Goal: Information Seeking & Learning: Check status

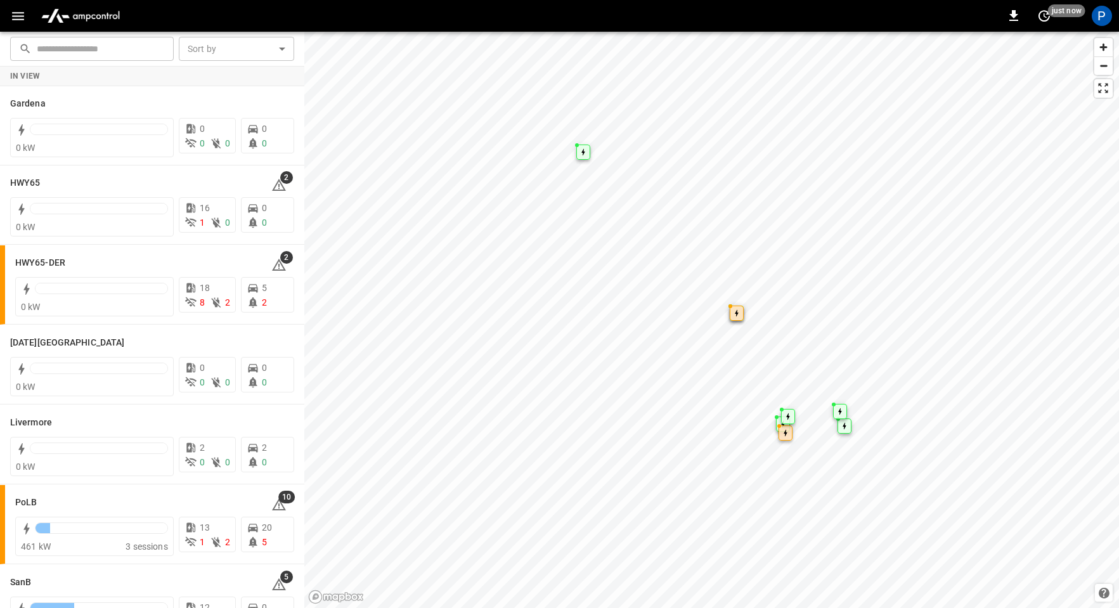
click at [93, 16] on img "menu" at bounding box center [80, 16] width 89 height 24
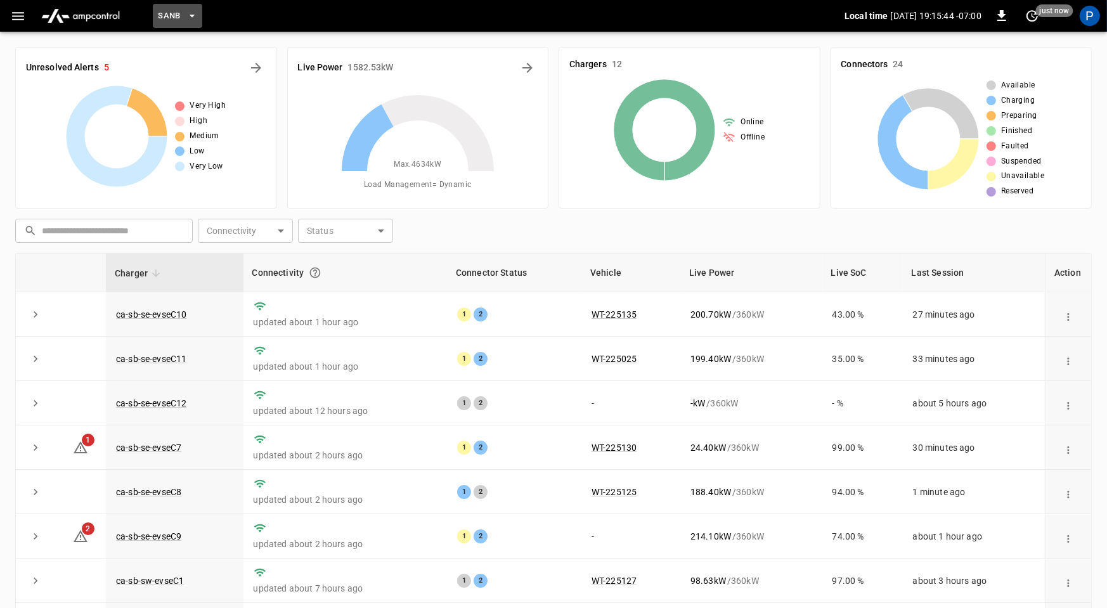
click at [176, 14] on span "SanB" at bounding box center [169, 16] width 23 height 15
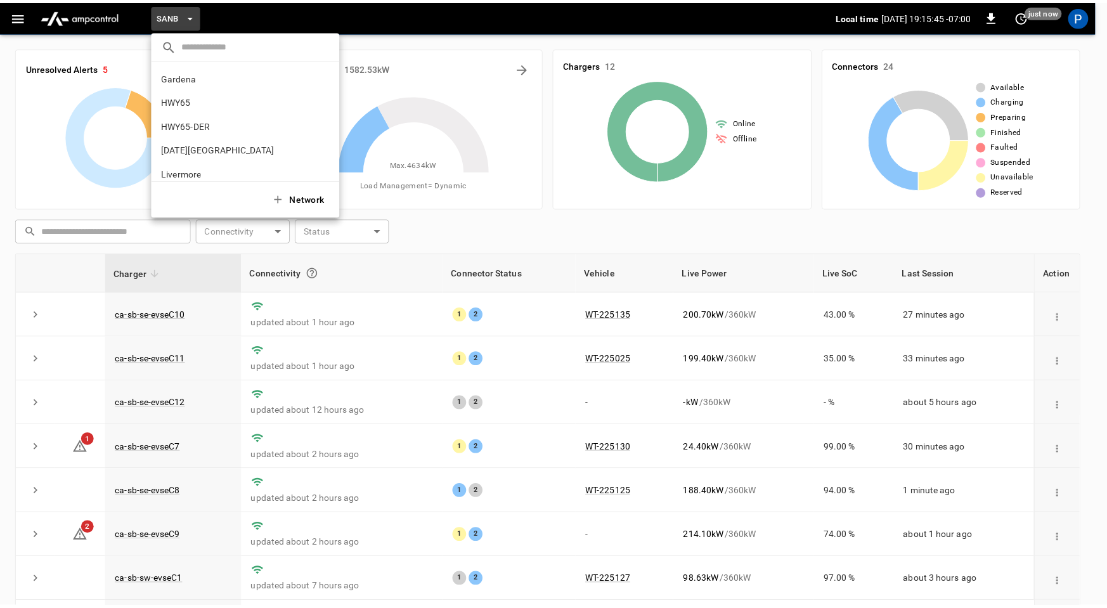
scroll to position [106, 0]
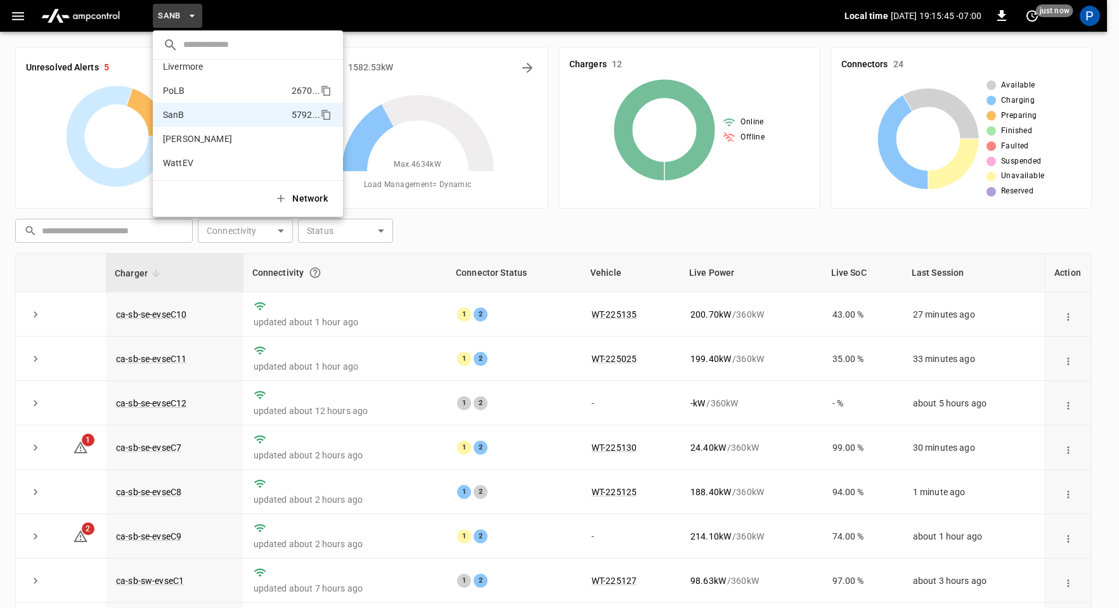
drag, startPoint x: 210, startPoint y: 86, endPoint x: 219, endPoint y: 101, distance: 18.2
click at [210, 86] on li "PoLB 2670 ..." at bounding box center [248, 91] width 190 height 24
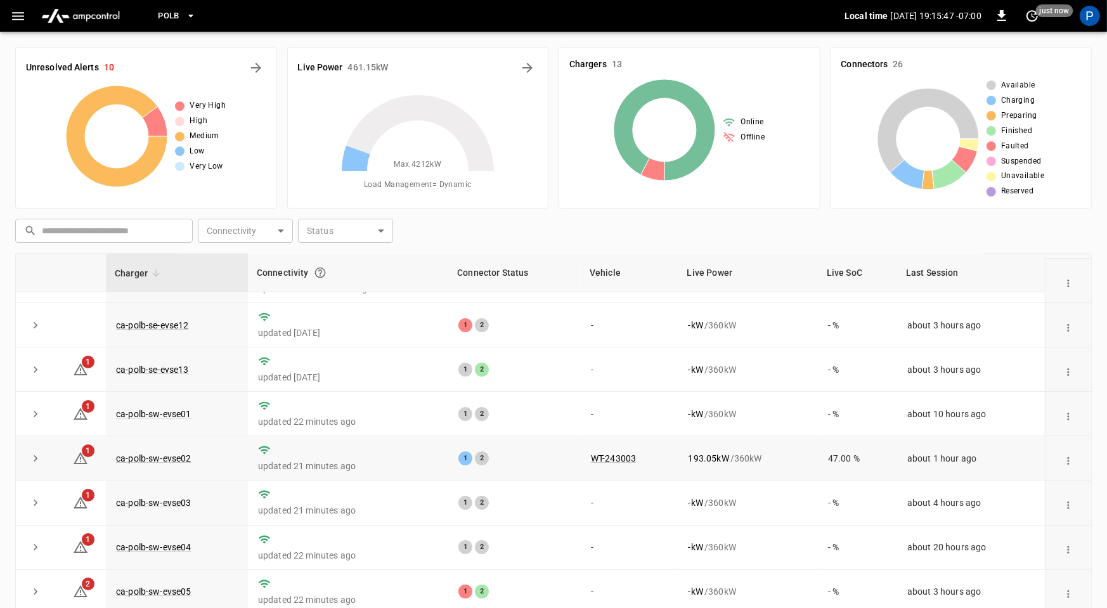
scroll to position [188, 0]
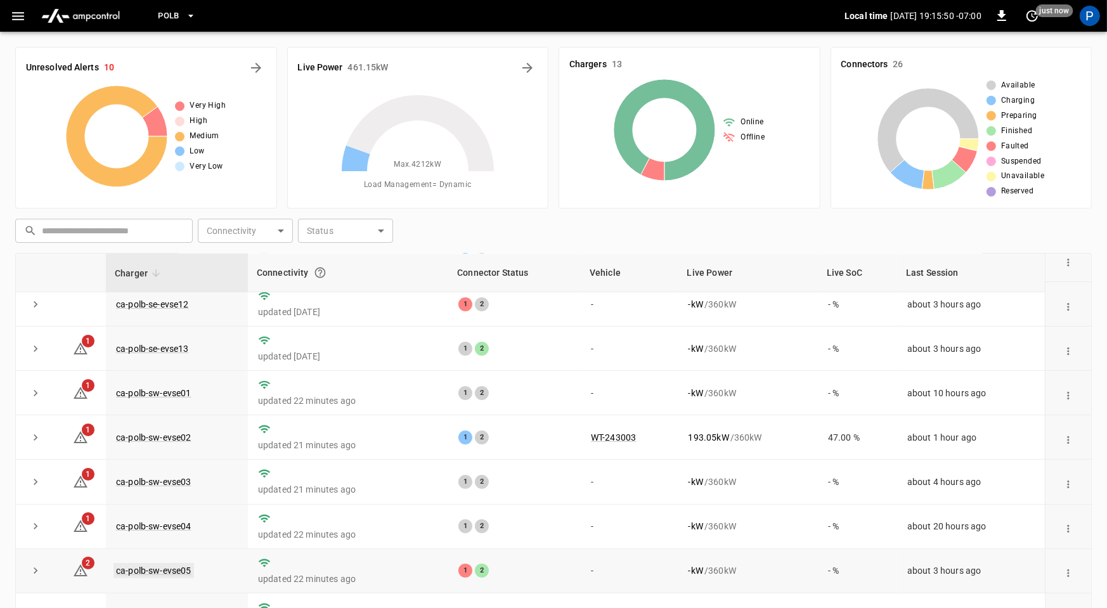
click at [164, 566] on link "ca-polb-sw-evse05" at bounding box center [153, 570] width 80 height 15
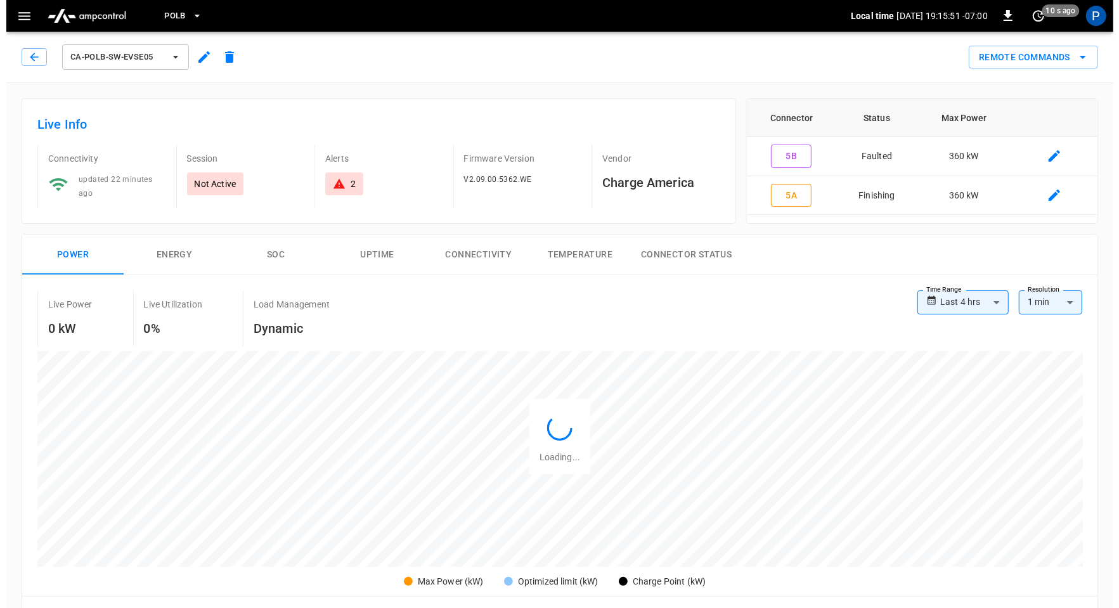
scroll to position [599, 0]
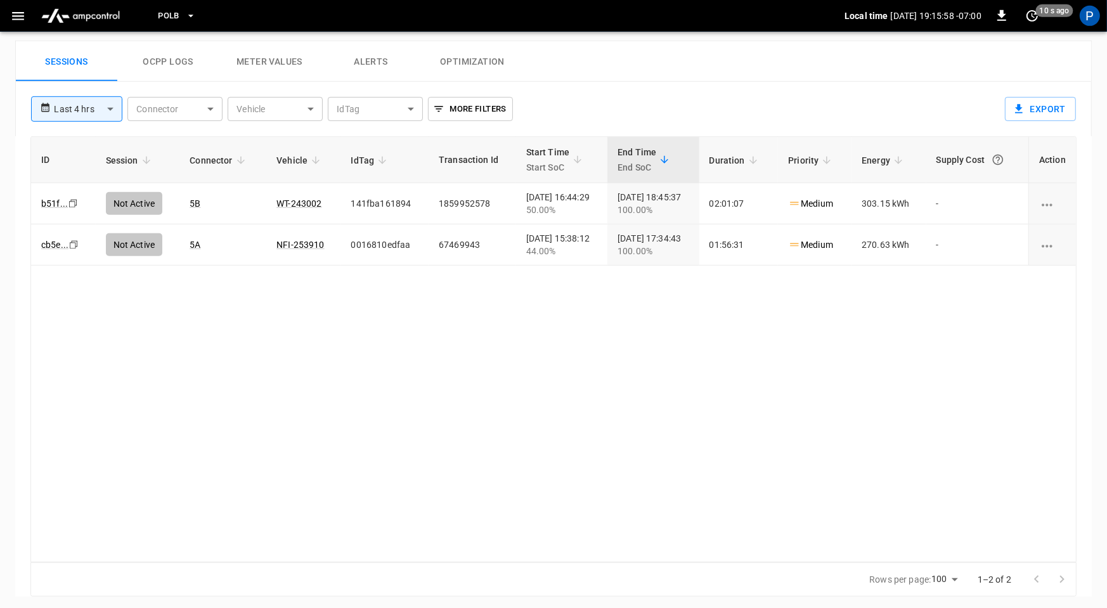
click at [183, 21] on button "PoLB" at bounding box center [177, 16] width 48 height 25
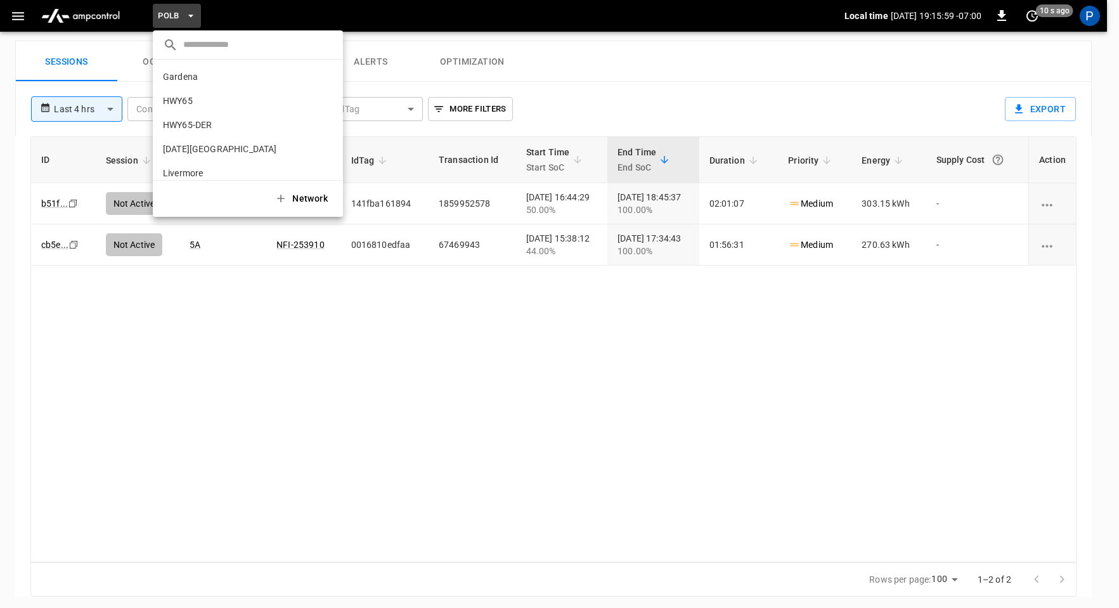
scroll to position [106, 0]
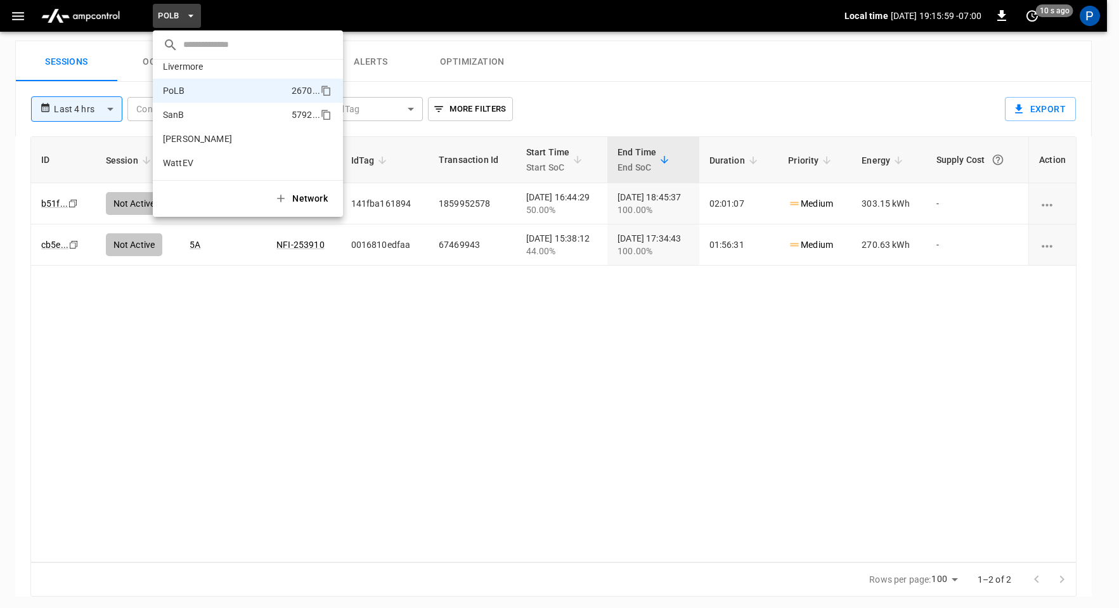
click at [195, 116] on li "SanB 5792 ..." at bounding box center [248, 115] width 190 height 24
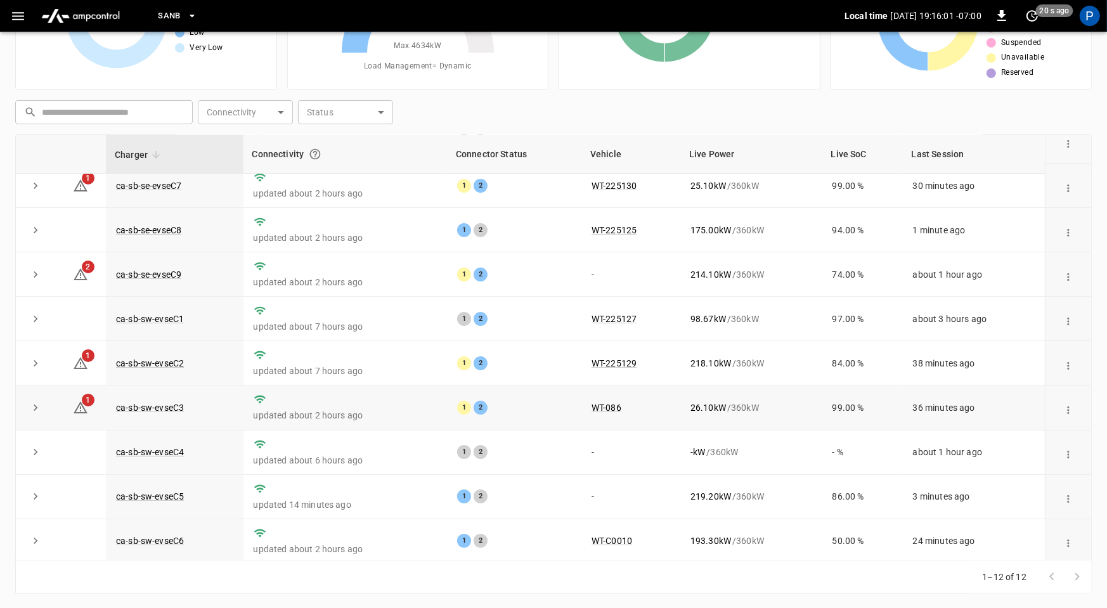
scroll to position [140, 0]
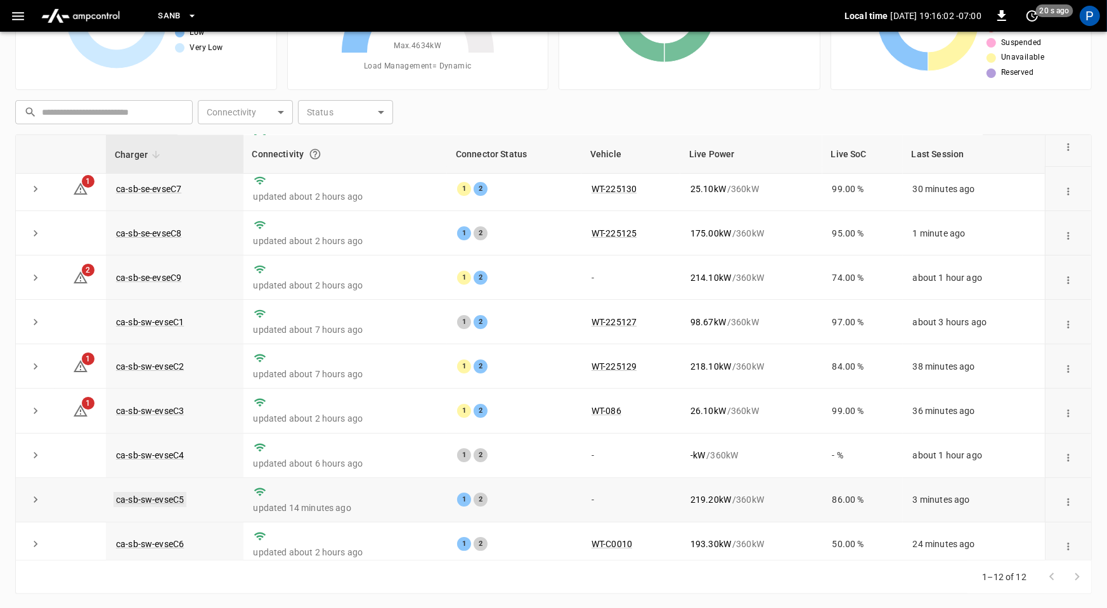
click at [122, 497] on link "ca-sb-sw-evseC5" at bounding box center [149, 499] width 73 height 15
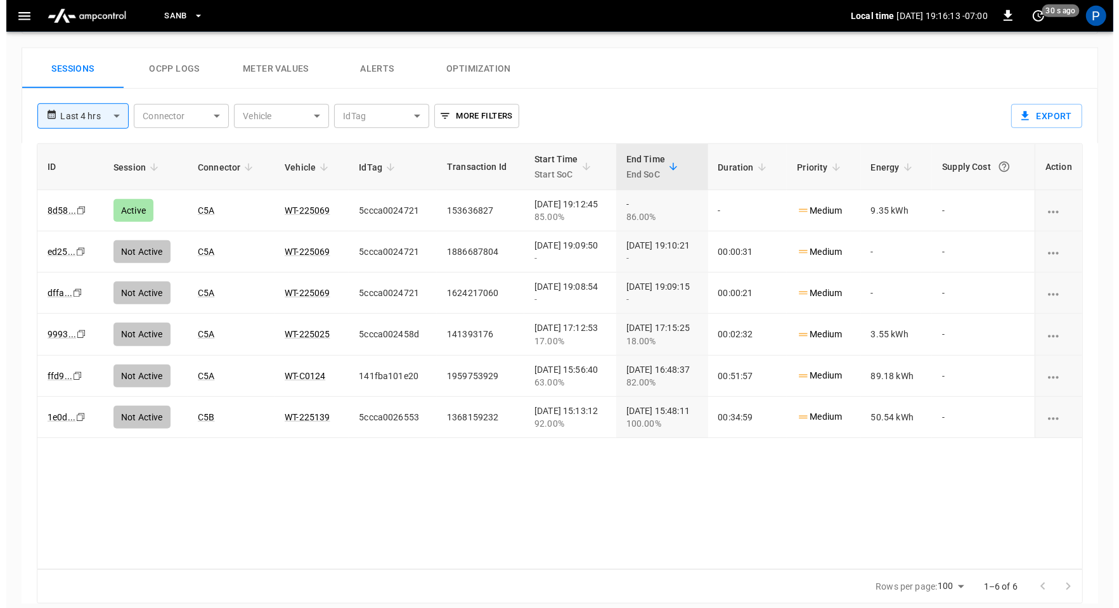
scroll to position [596, 0]
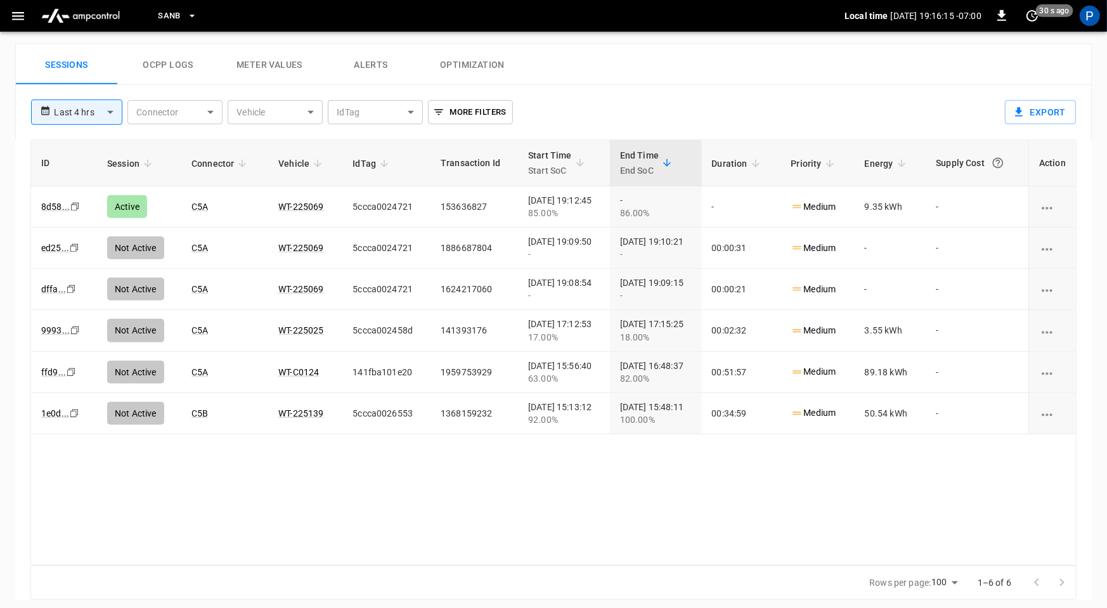
click at [181, 15] on button "SanB" at bounding box center [177, 16] width 49 height 25
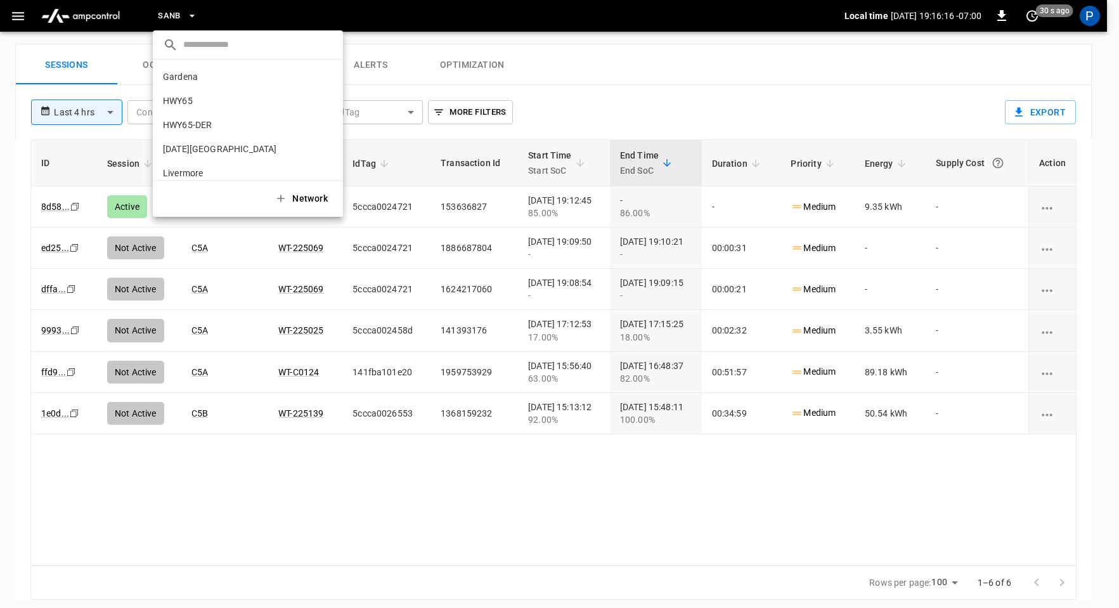
click at [181, 15] on div at bounding box center [559, 304] width 1119 height 608
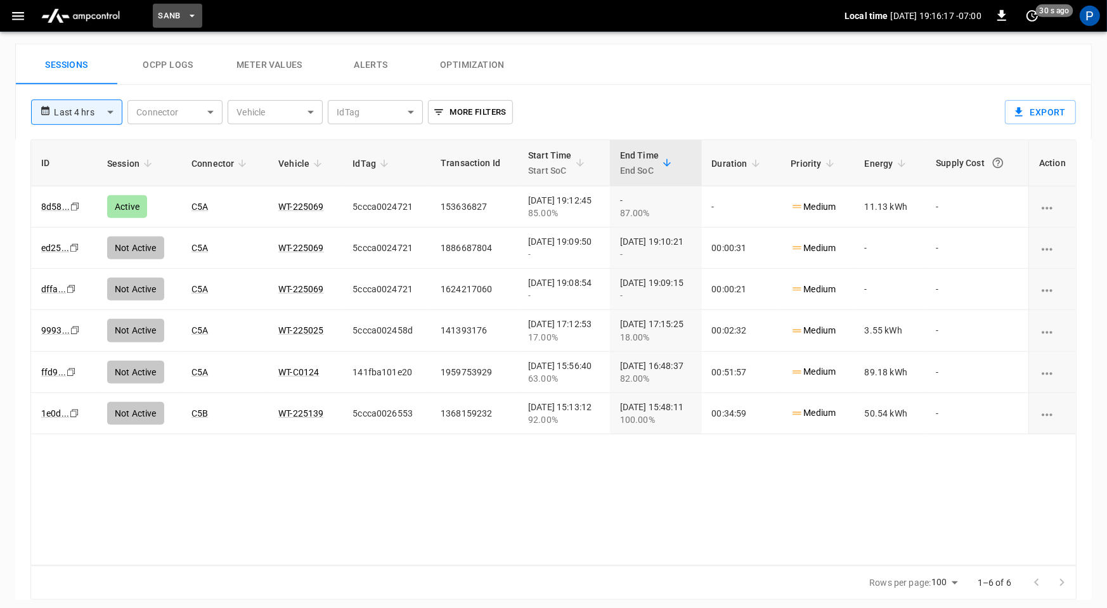
click at [164, 18] on span "SanB" at bounding box center [169, 16] width 23 height 15
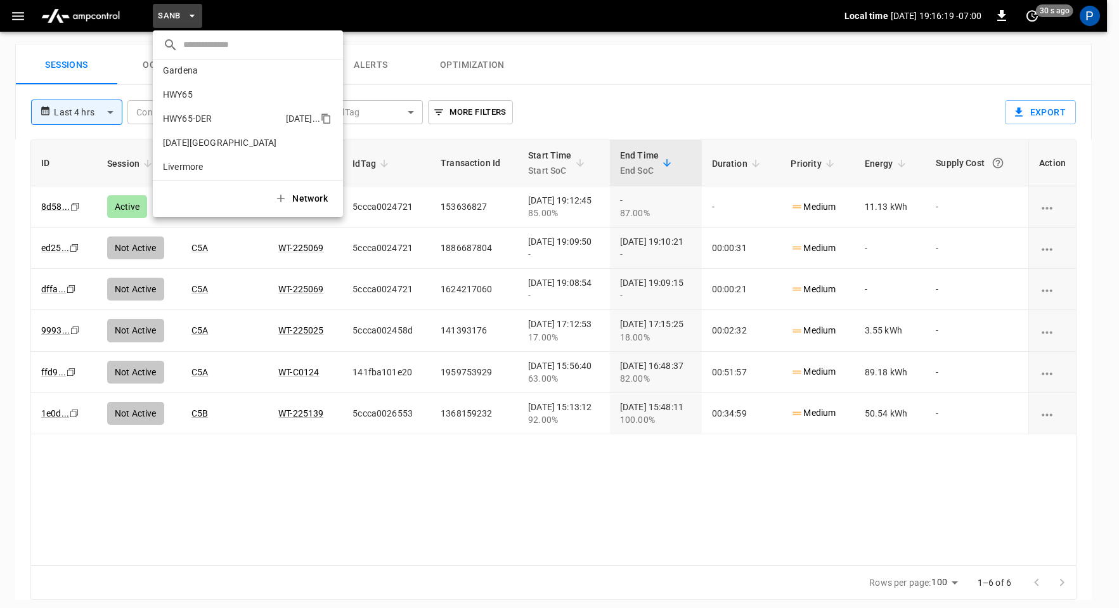
scroll to position [0, 0]
click at [259, 116] on li "HWY65-DER [DATE].." at bounding box center [248, 125] width 190 height 24
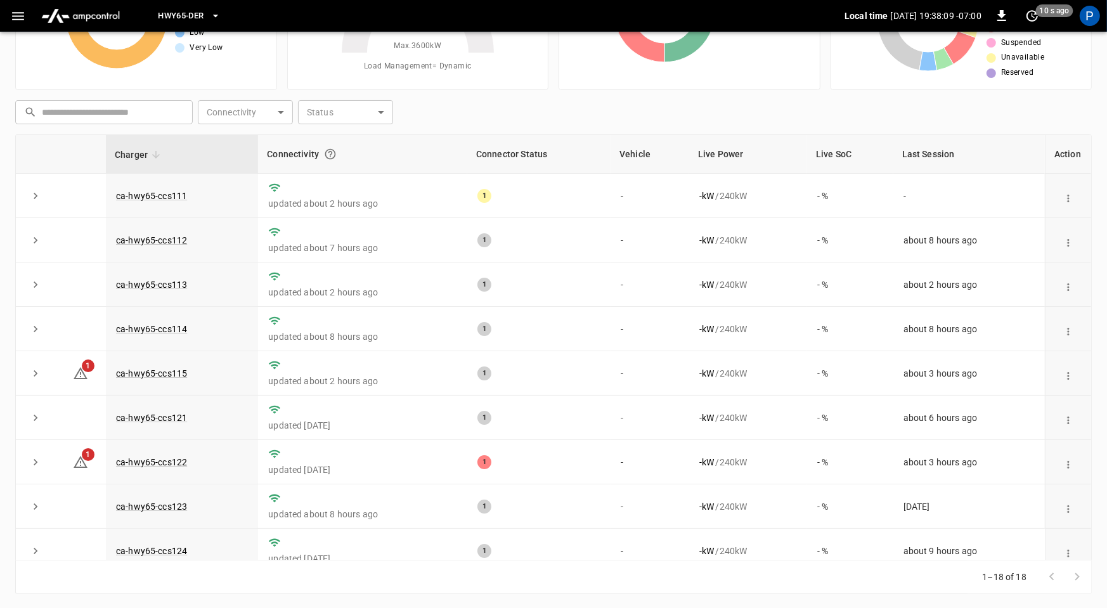
click at [207, 11] on button "HWY65-DER" at bounding box center [189, 16] width 72 height 25
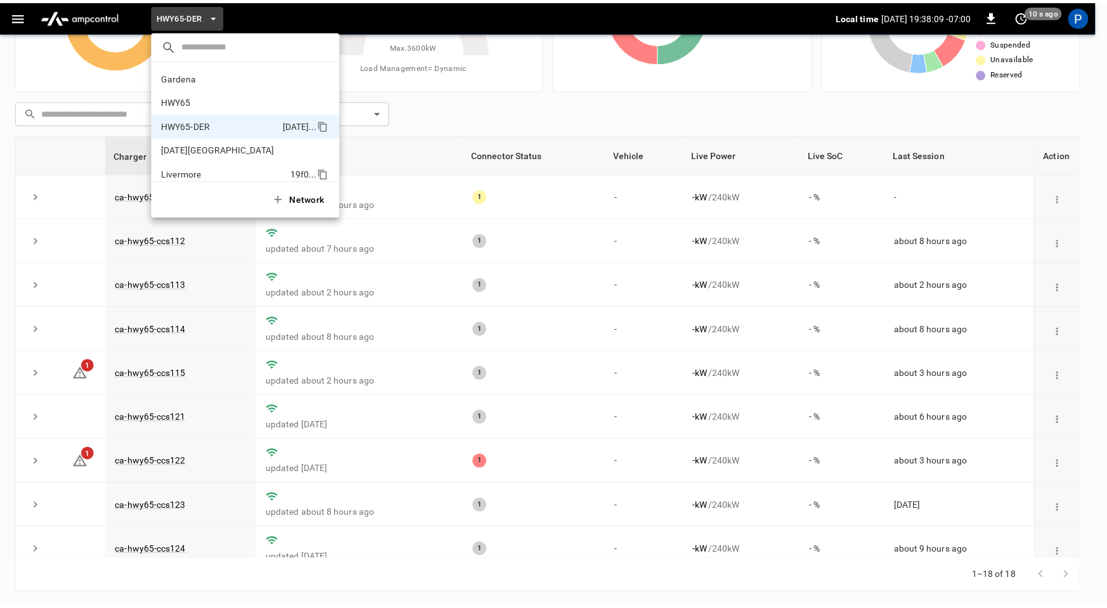
scroll to position [44, 0]
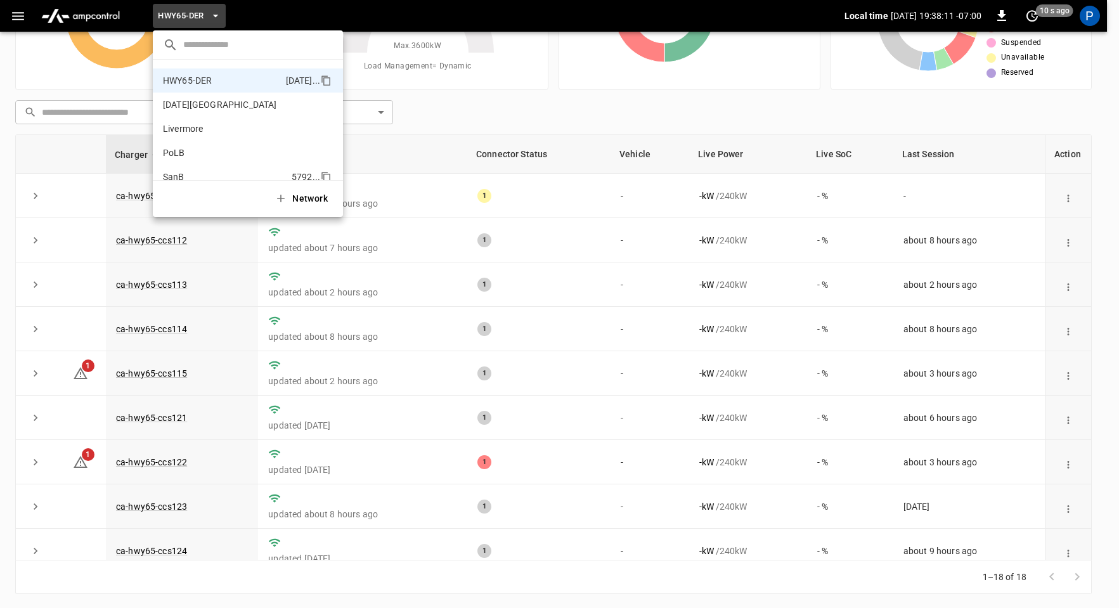
click at [205, 171] on li "SanB 5792 ..." at bounding box center [248, 177] width 190 height 24
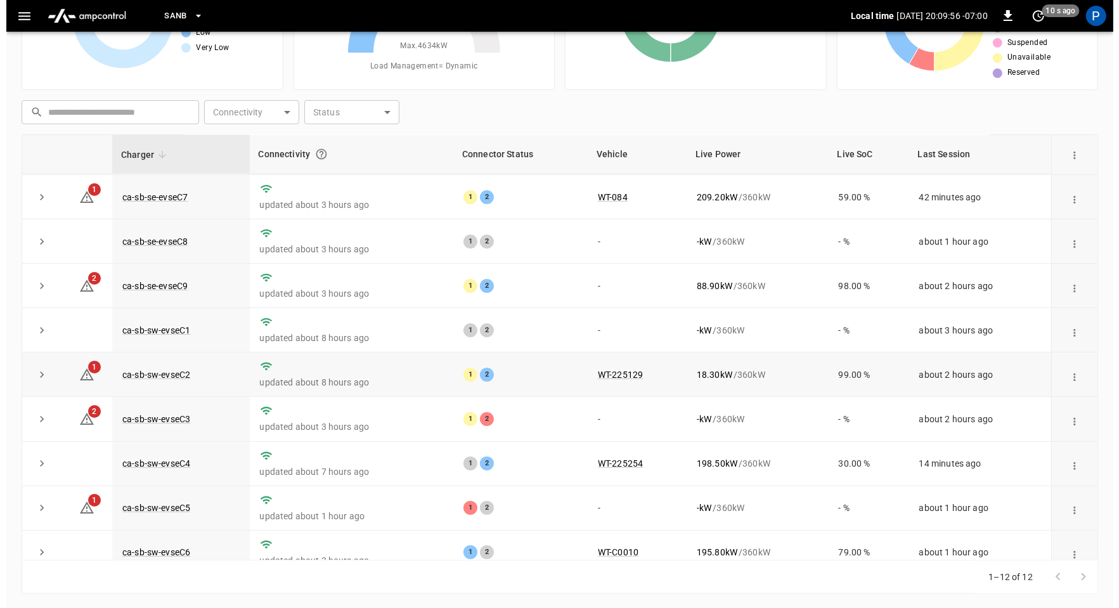
scroll to position [121, 0]
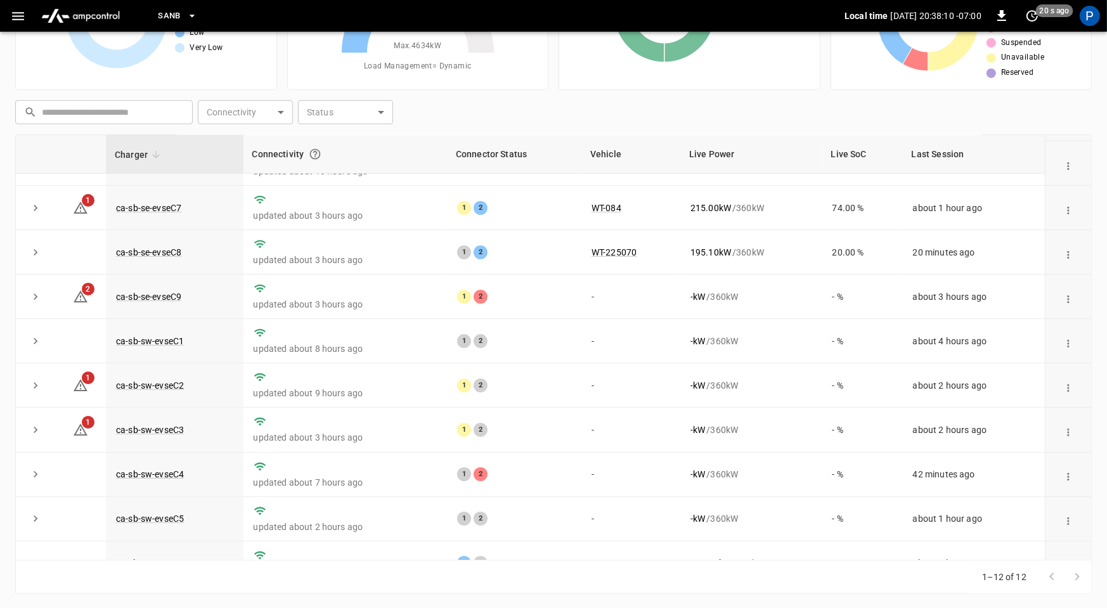
click at [177, 11] on span "SanB" at bounding box center [169, 16] width 23 height 15
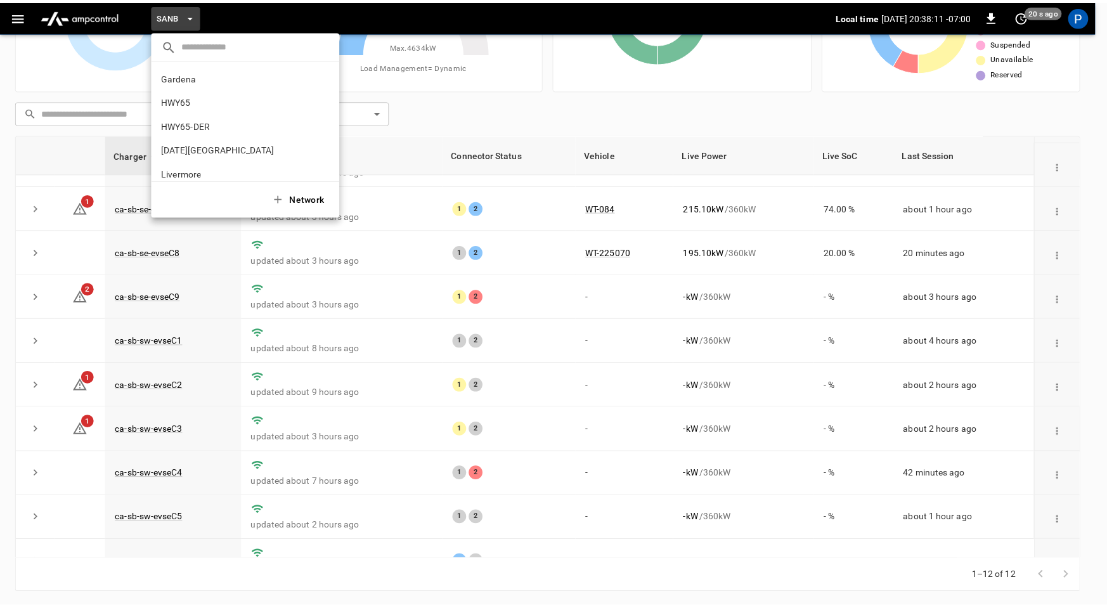
scroll to position [106, 0]
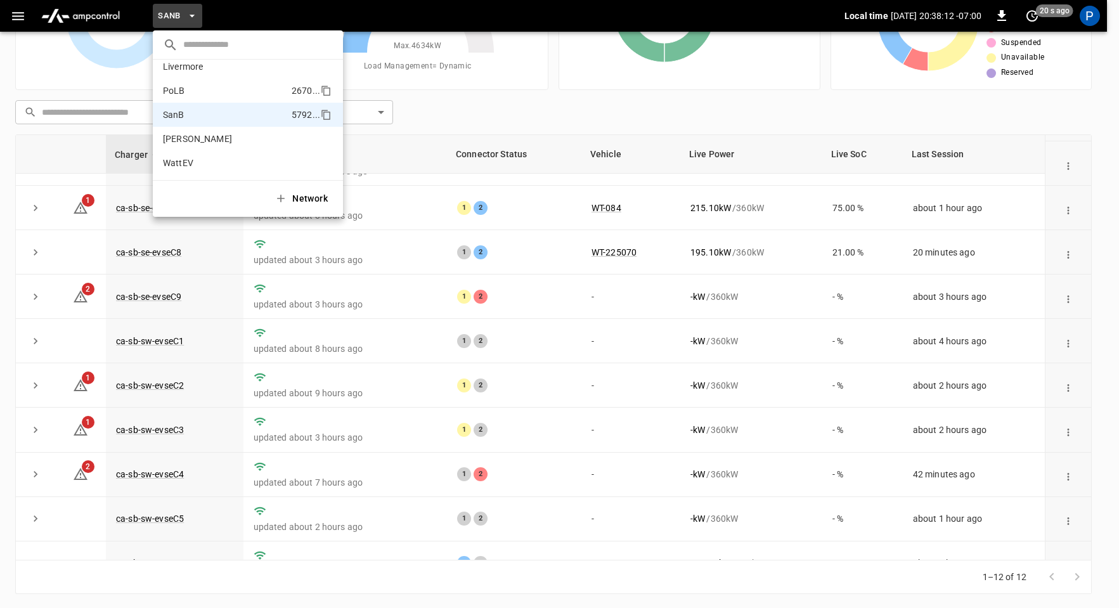
click at [204, 97] on li "PoLB 2670 ..." at bounding box center [248, 91] width 190 height 24
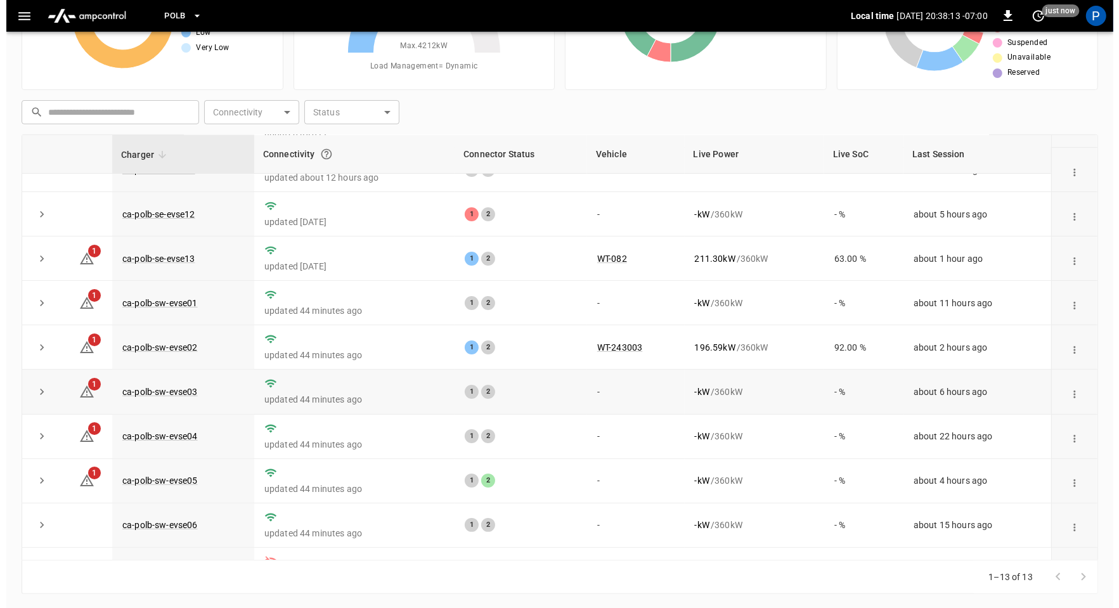
scroll to position [160, 0]
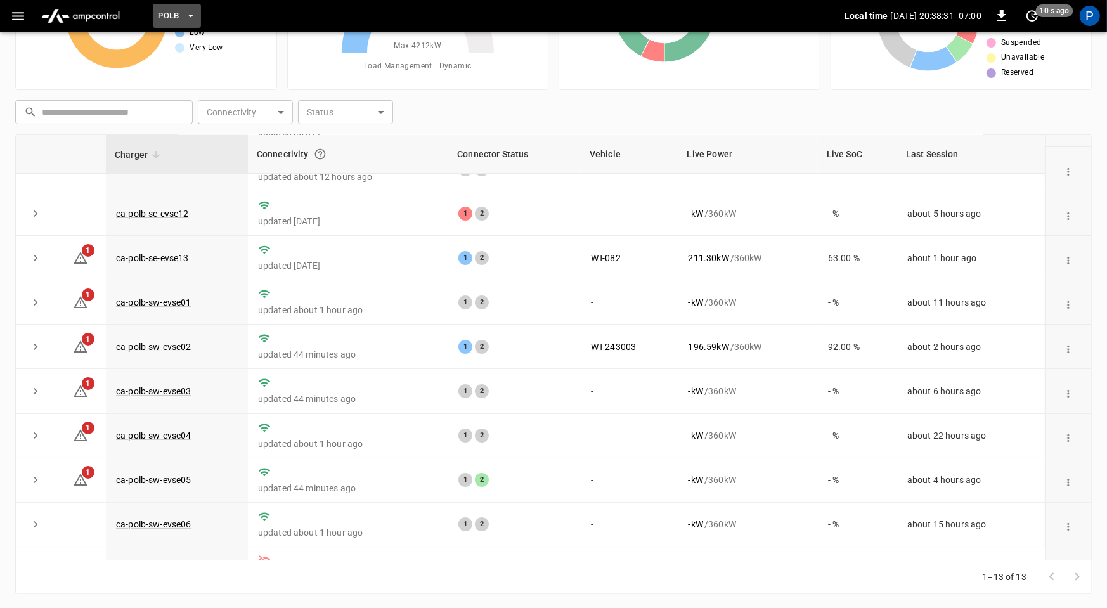
click at [167, 13] on span "PoLB" at bounding box center [169, 16] width 22 height 15
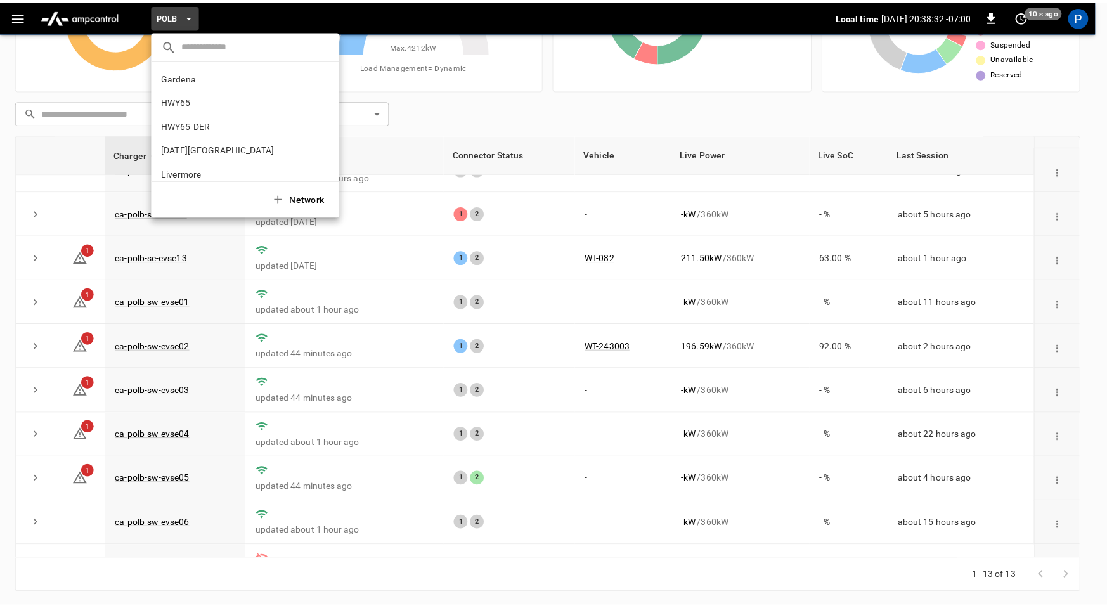
scroll to position [106, 0]
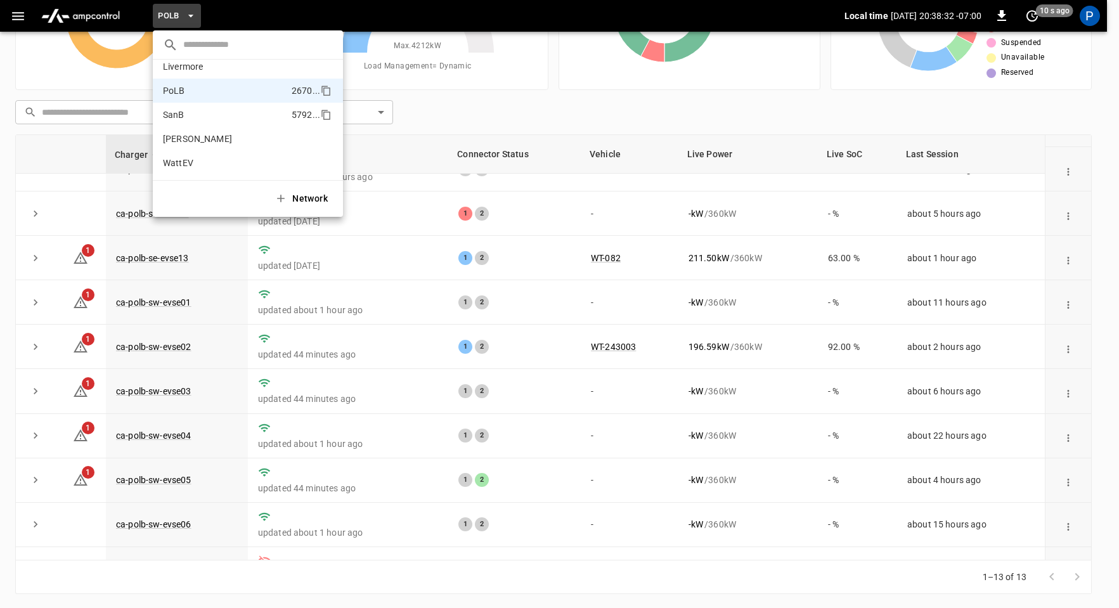
click at [214, 113] on li "SanB 5792 ..." at bounding box center [248, 115] width 190 height 24
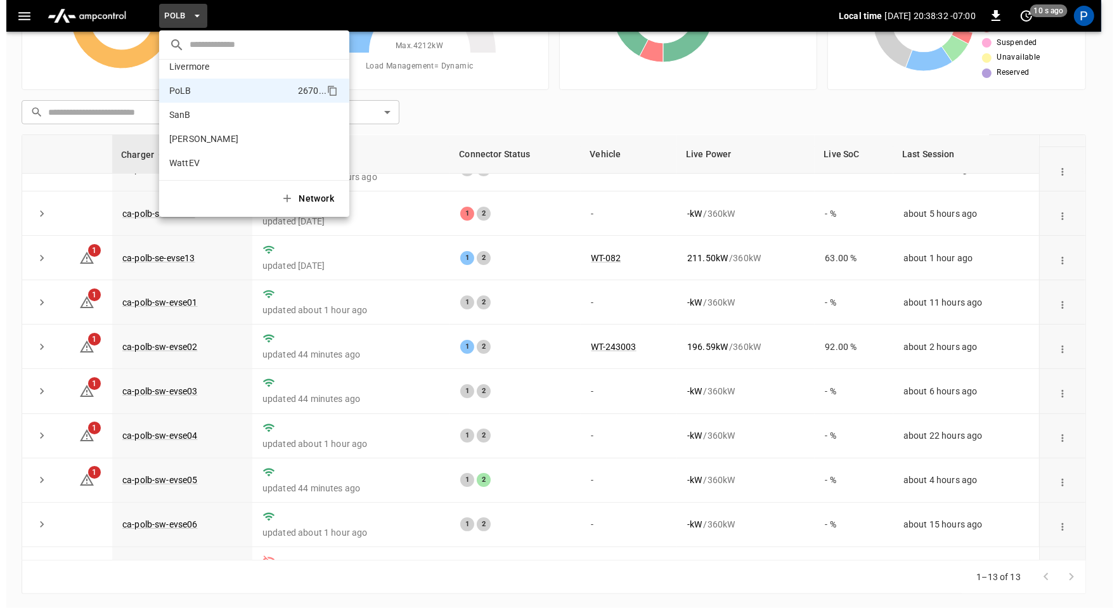
scroll to position [143, 0]
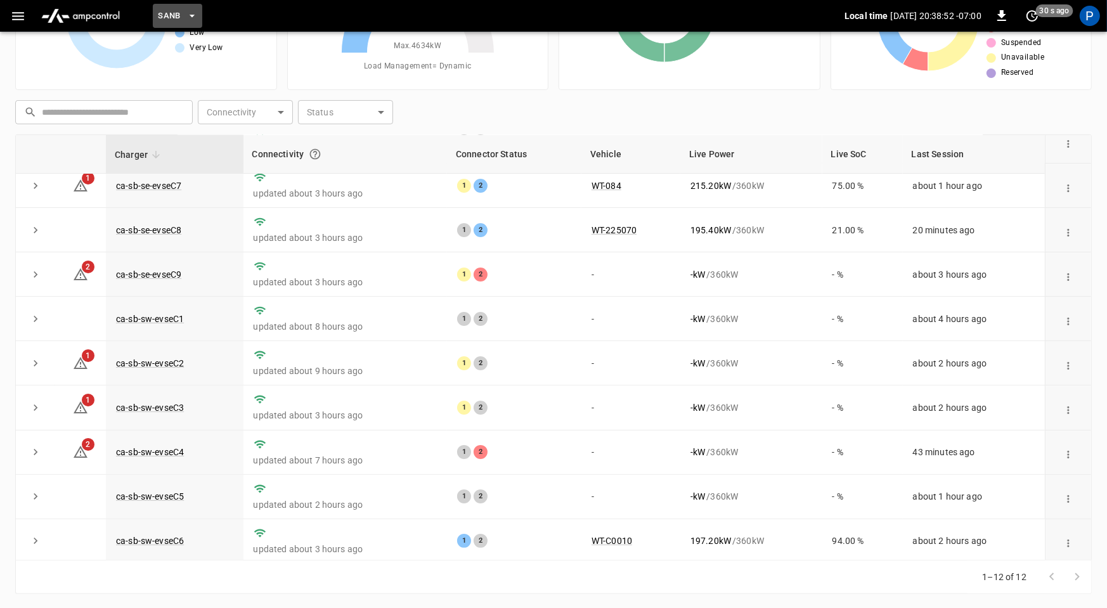
click at [168, 17] on span "SanB" at bounding box center [169, 16] width 23 height 15
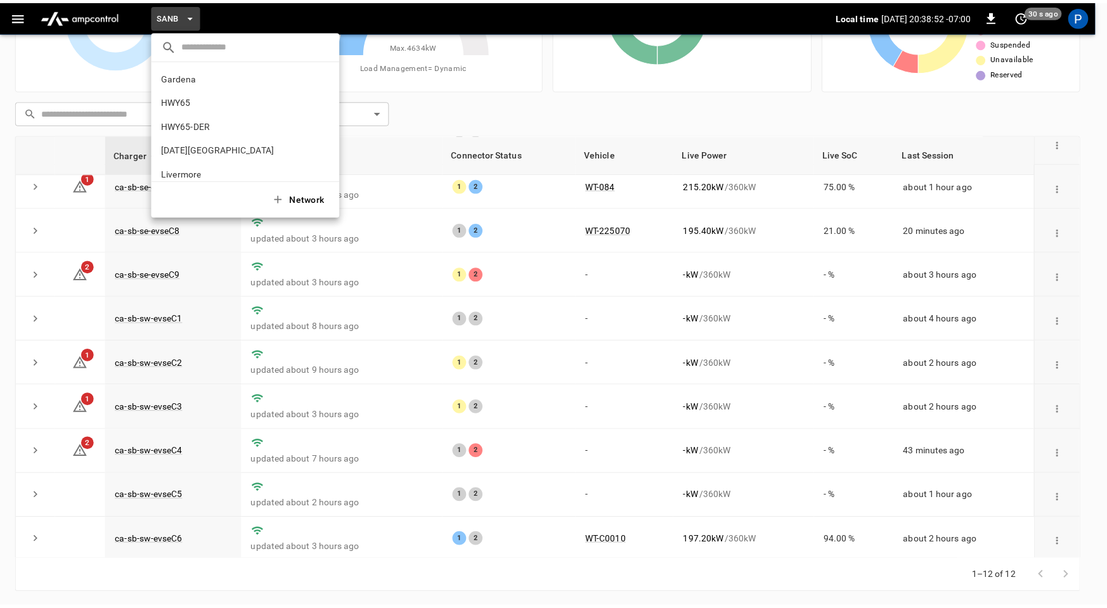
scroll to position [106, 0]
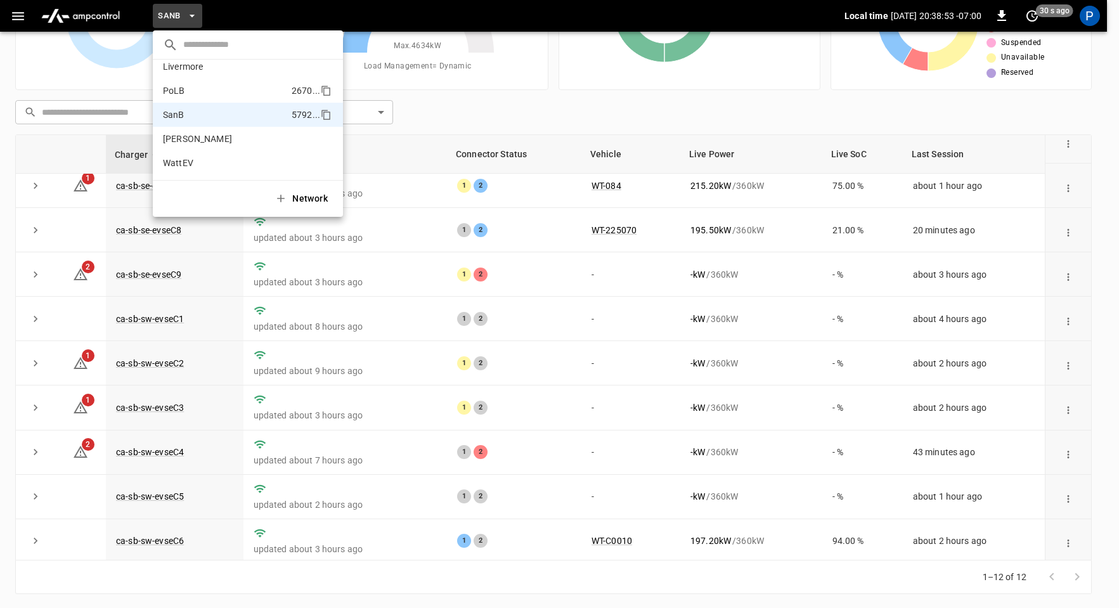
click at [200, 101] on li "PoLB 2670 ..." at bounding box center [248, 91] width 190 height 24
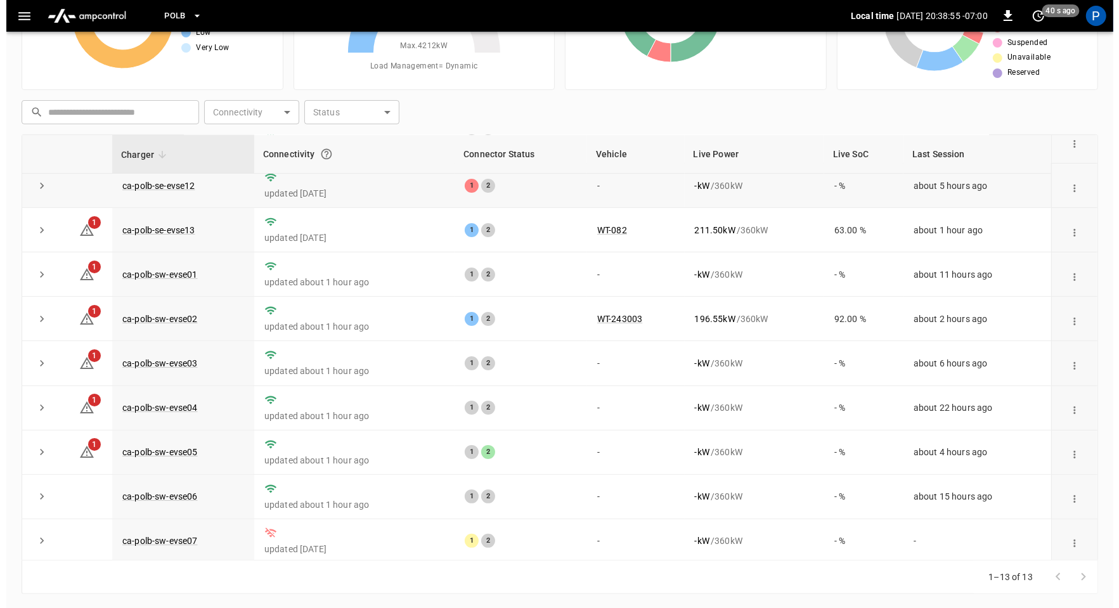
scroll to position [0, 0]
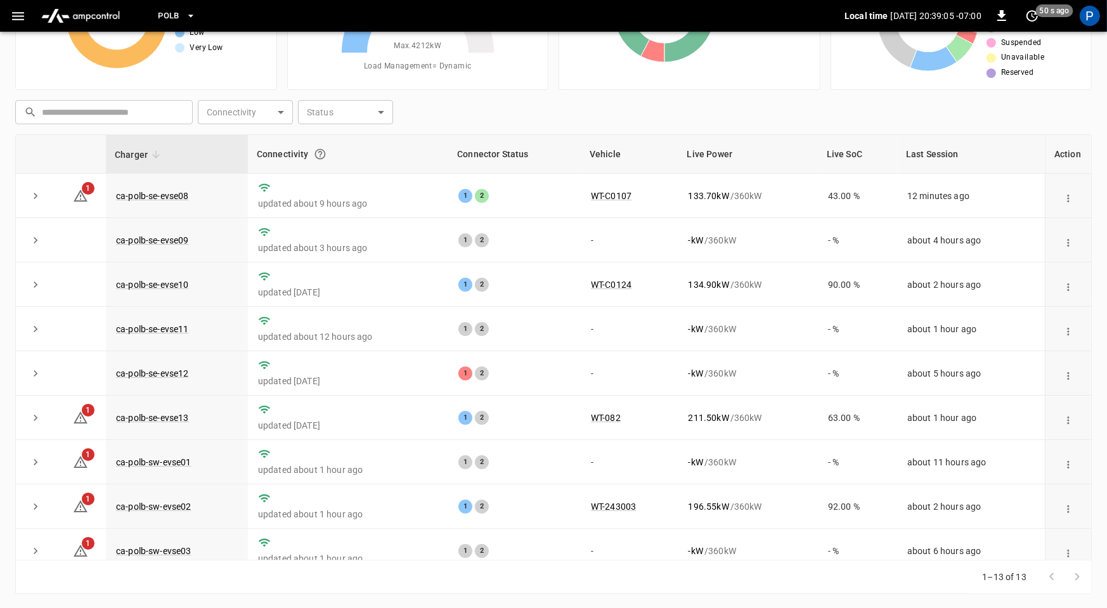
click at [176, 10] on span "PoLB" at bounding box center [169, 16] width 22 height 15
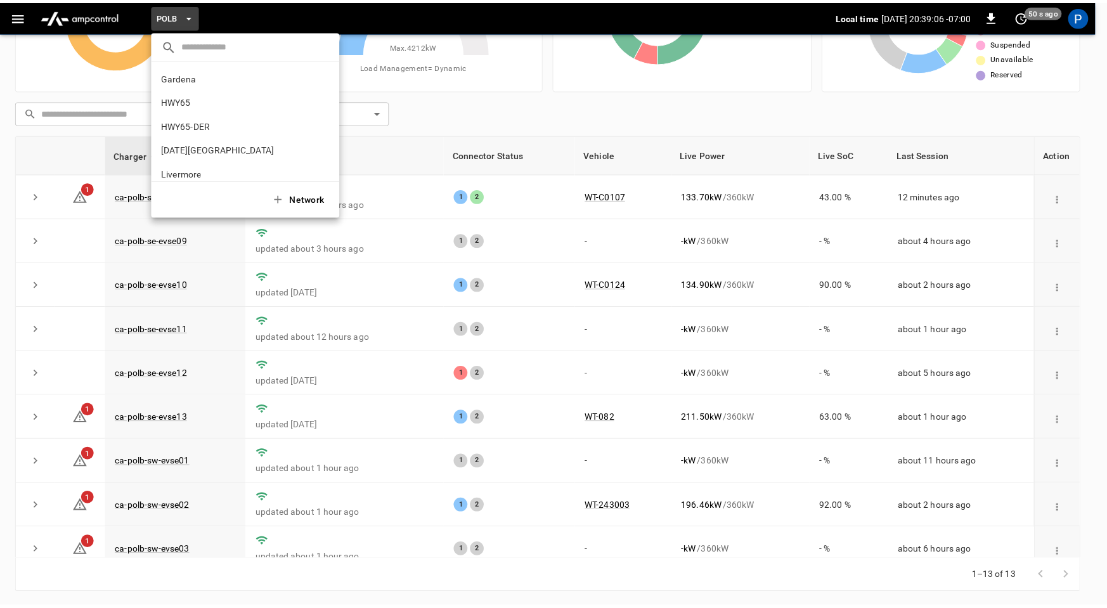
scroll to position [106, 0]
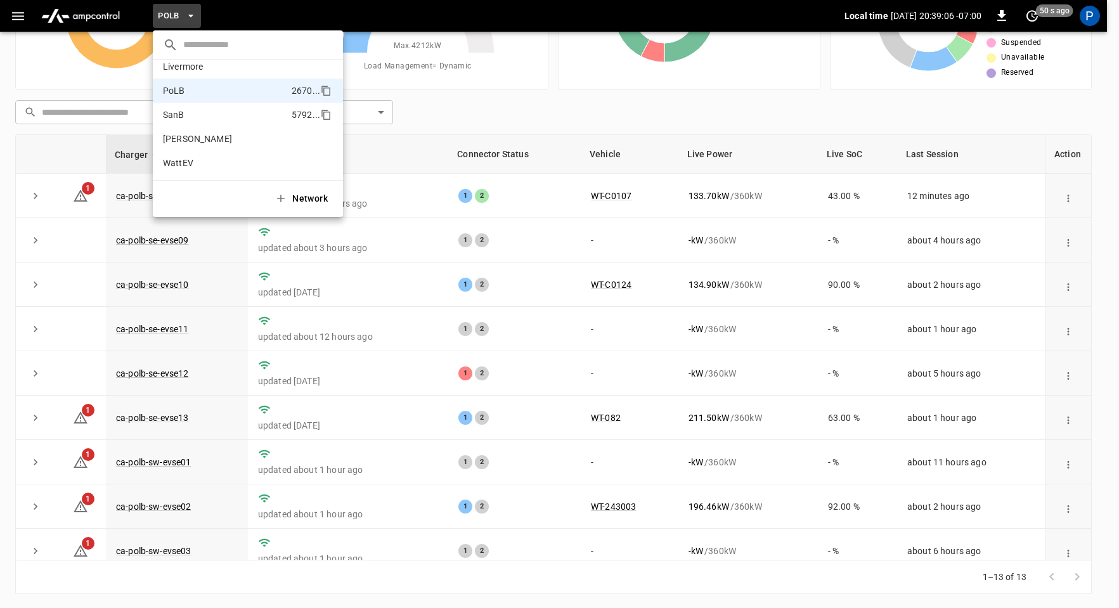
click at [215, 117] on li "SanB 5792 ..." at bounding box center [248, 115] width 190 height 24
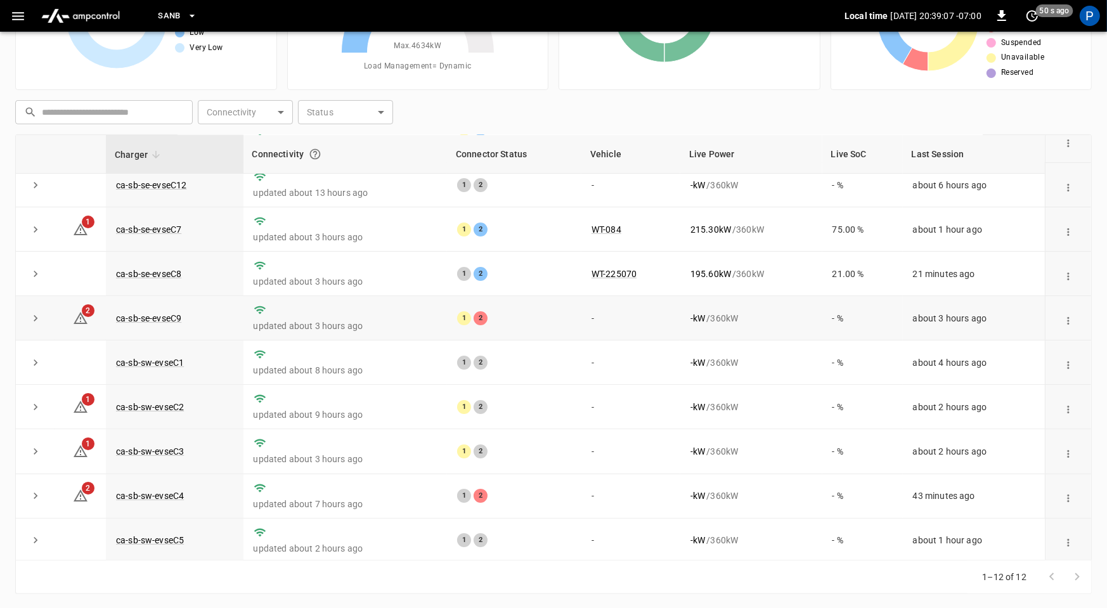
scroll to position [108, 0]
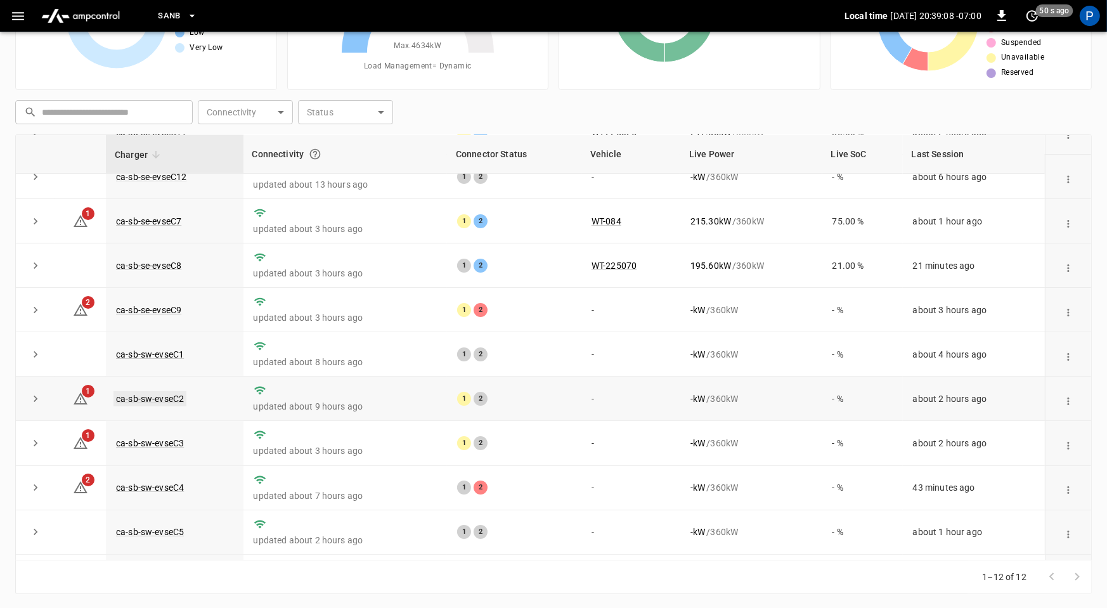
click at [171, 394] on link "ca-sb-sw-evseC2" at bounding box center [149, 398] width 73 height 15
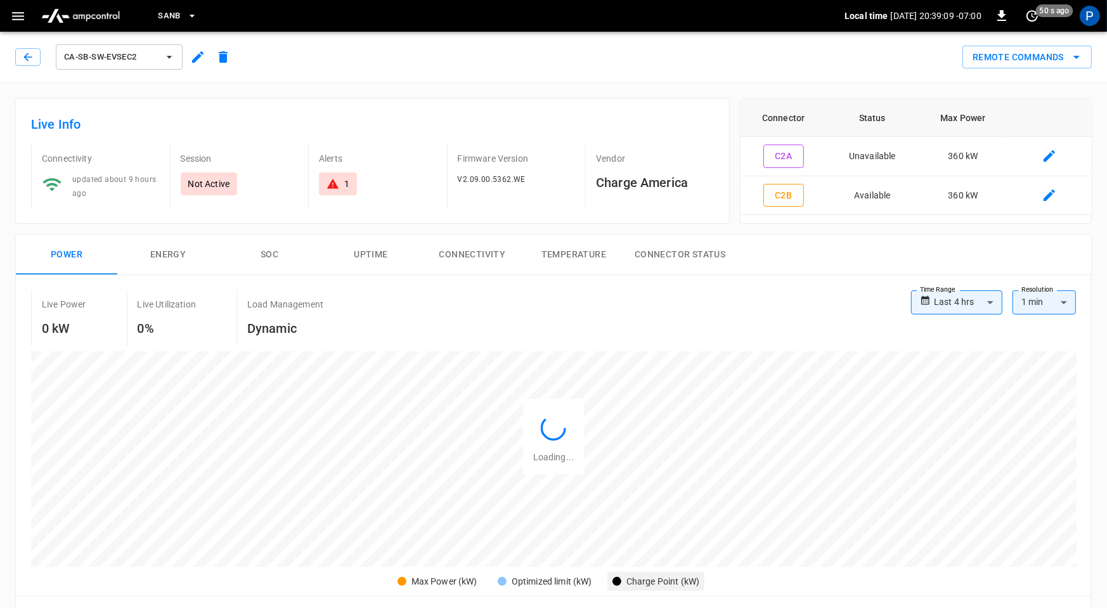
scroll to position [599, 0]
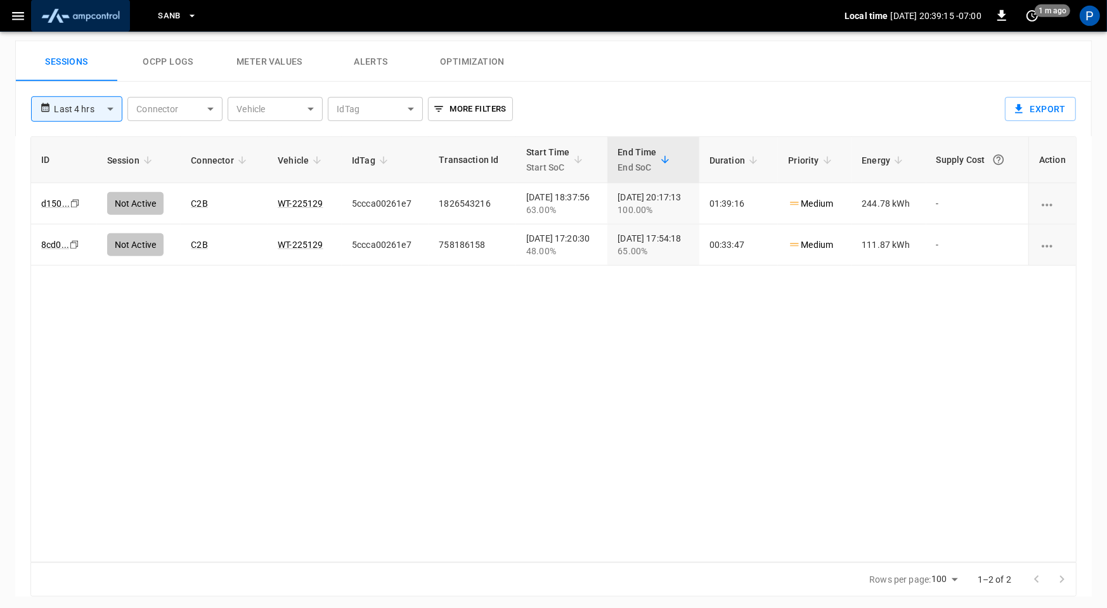
click at [98, 15] on img "menu" at bounding box center [80, 16] width 89 height 24
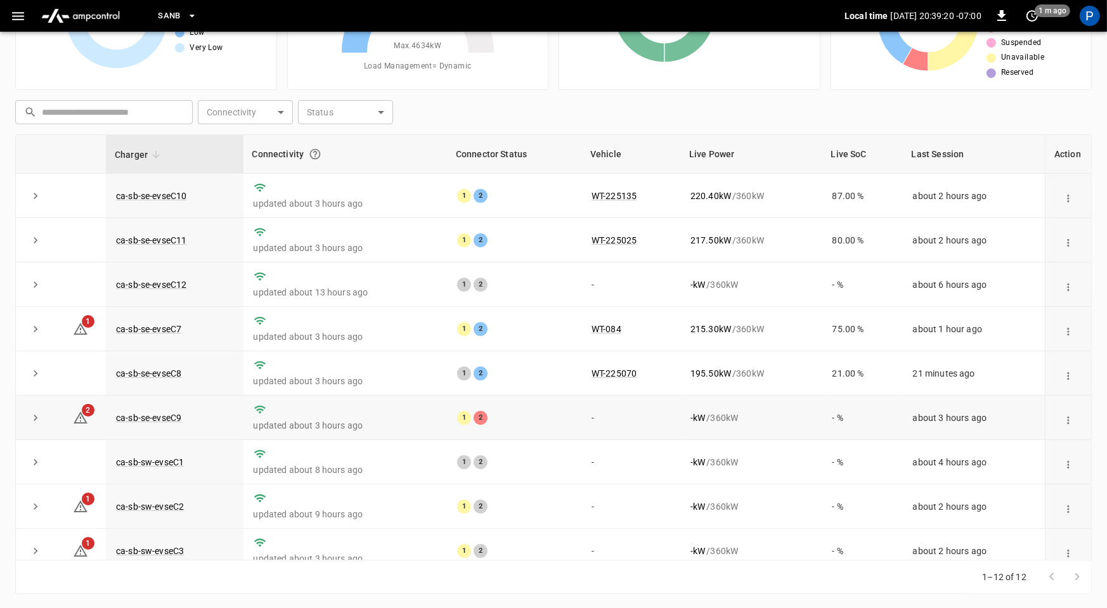
scroll to position [4, 0]
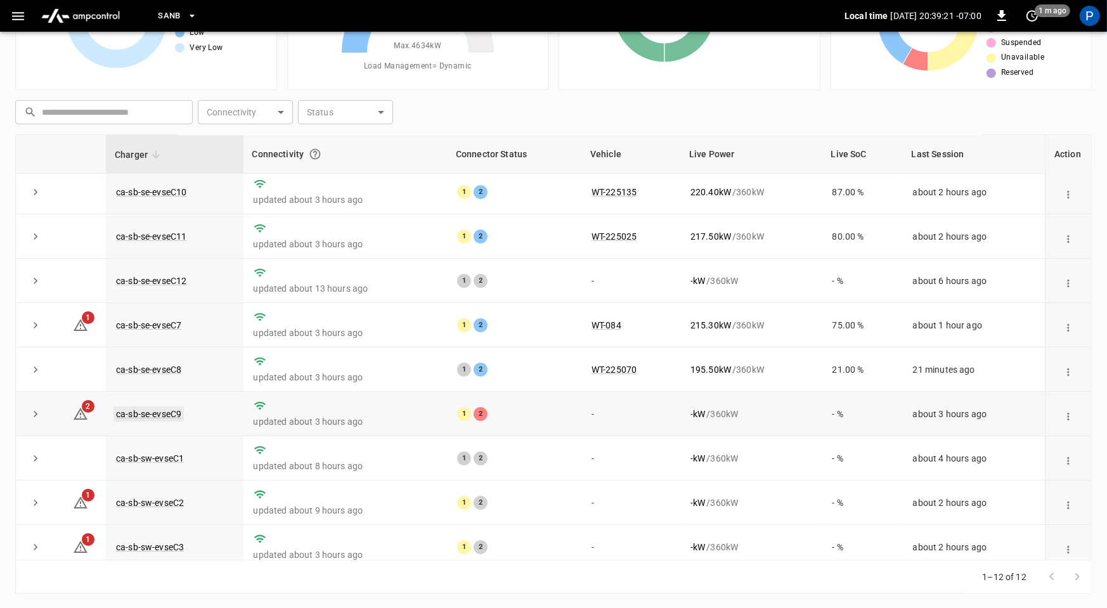
click at [174, 414] on link "ca-sb-se-evseC9" at bounding box center [148, 413] width 70 height 15
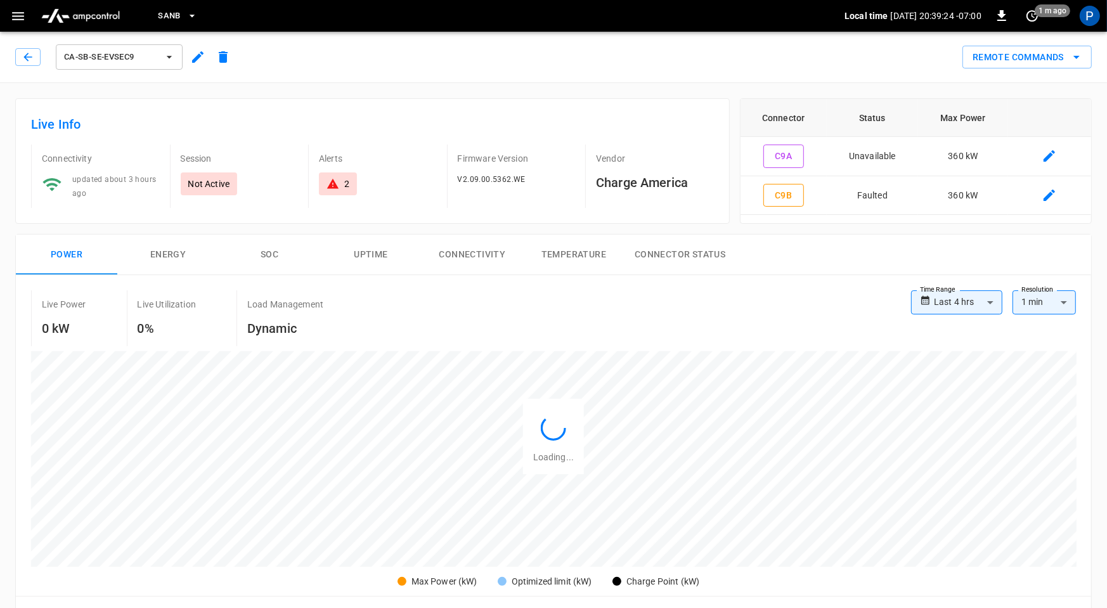
scroll to position [599, 0]
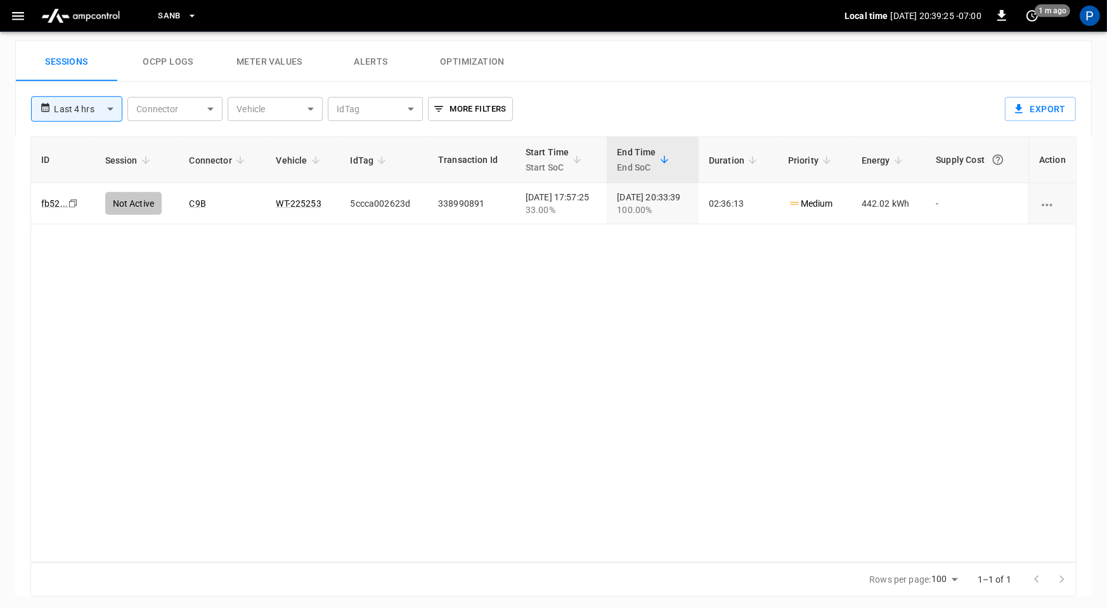
drag, startPoint x: 368, startPoint y: 62, endPoint x: 378, endPoint y: 67, distance: 11.3
click at [368, 62] on button "Alerts" at bounding box center [370, 61] width 101 height 41
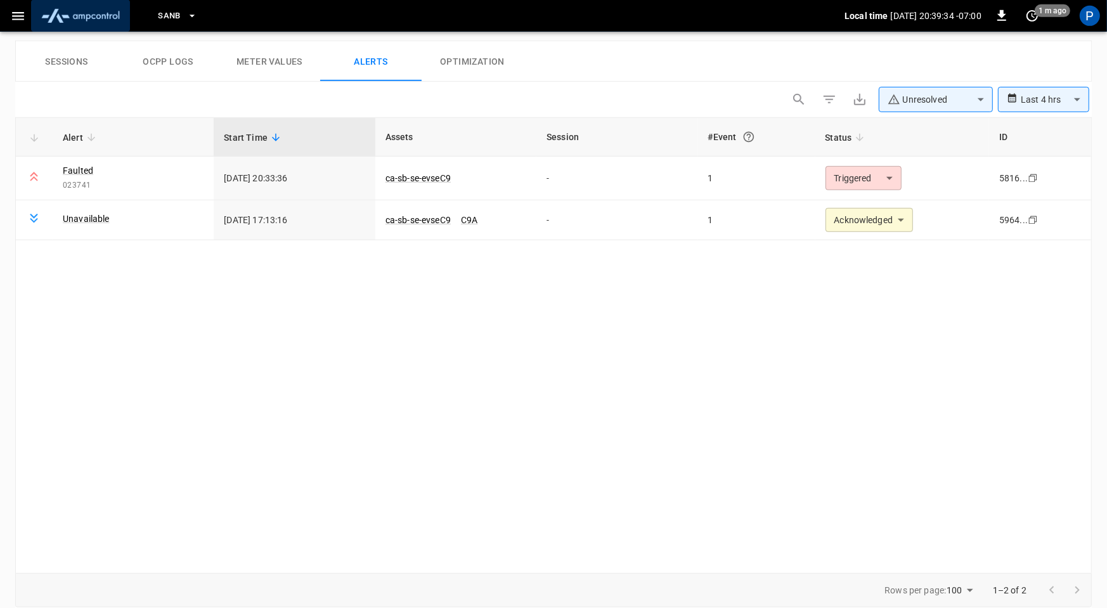
click at [115, 12] on img "menu" at bounding box center [80, 16] width 89 height 24
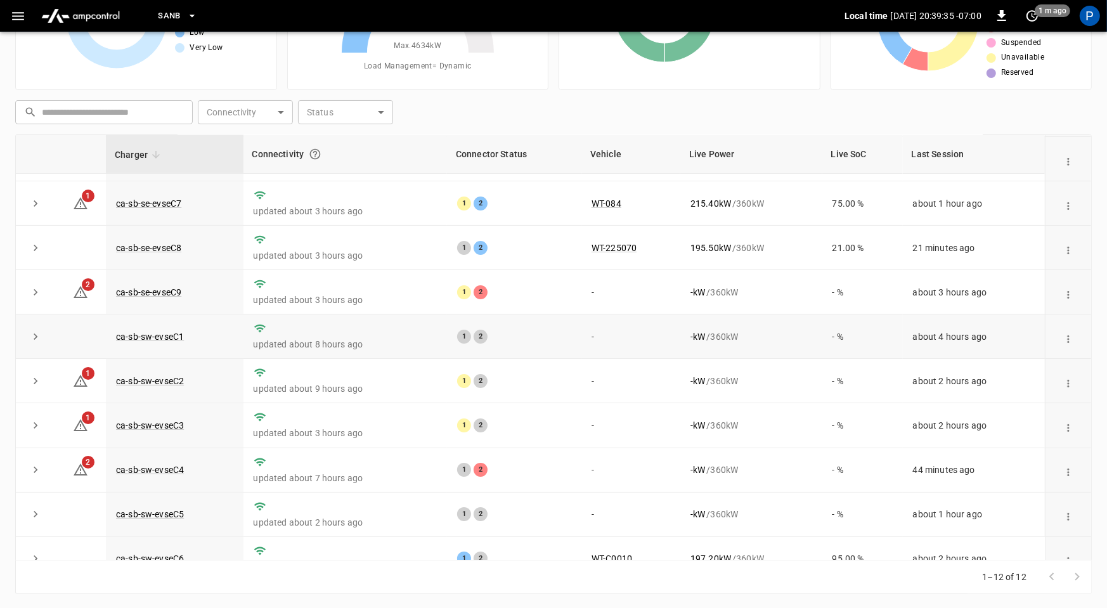
scroll to position [143, 0]
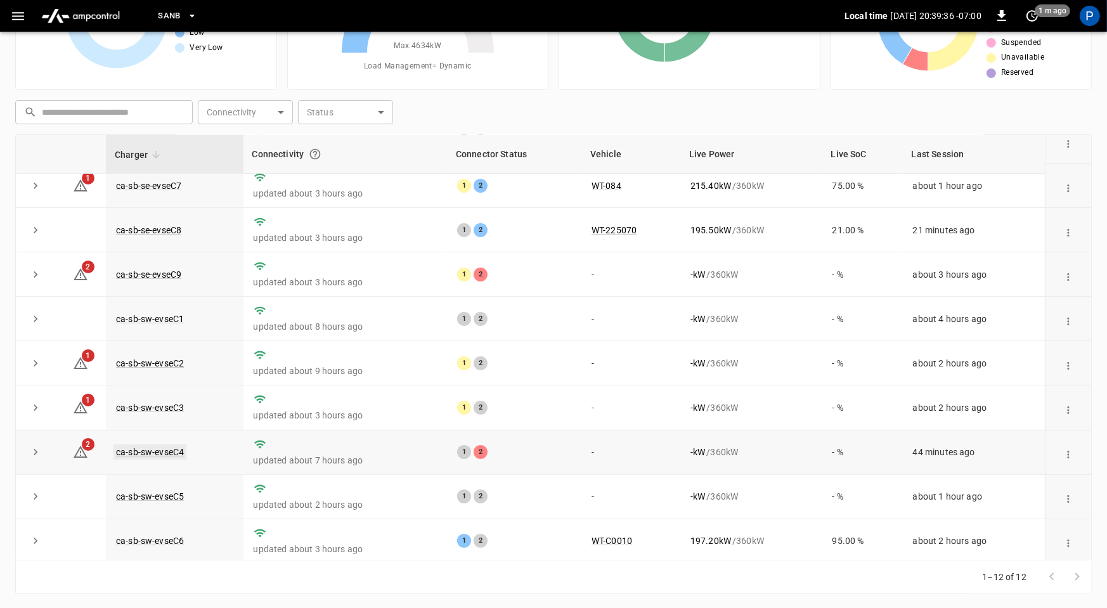
click at [167, 448] on link "ca-sb-sw-evseC4" at bounding box center [149, 451] width 73 height 15
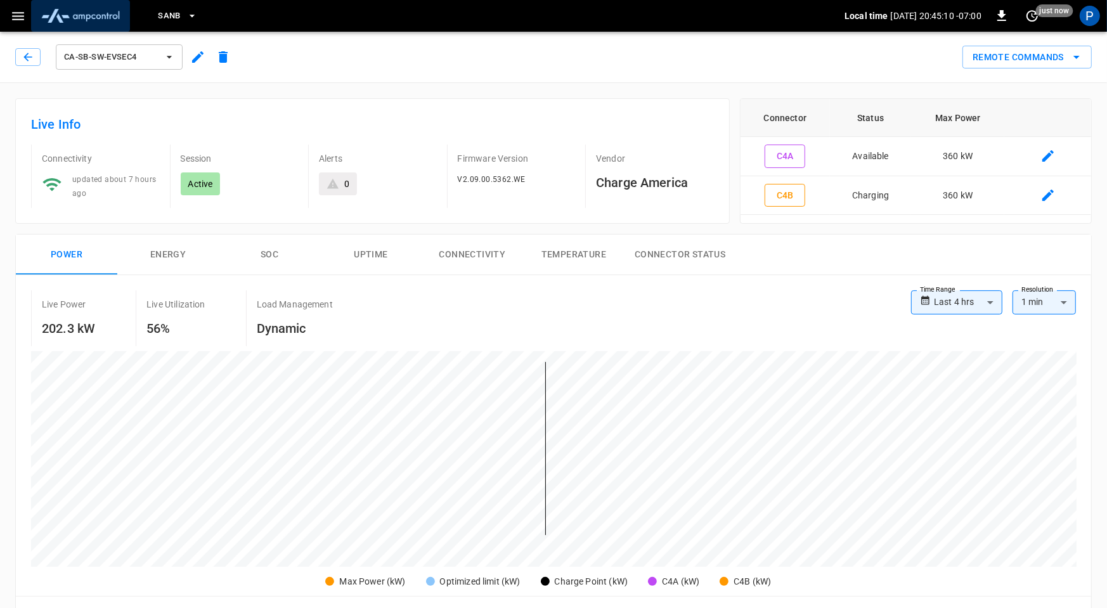
click at [94, 22] on img "menu" at bounding box center [80, 16] width 89 height 24
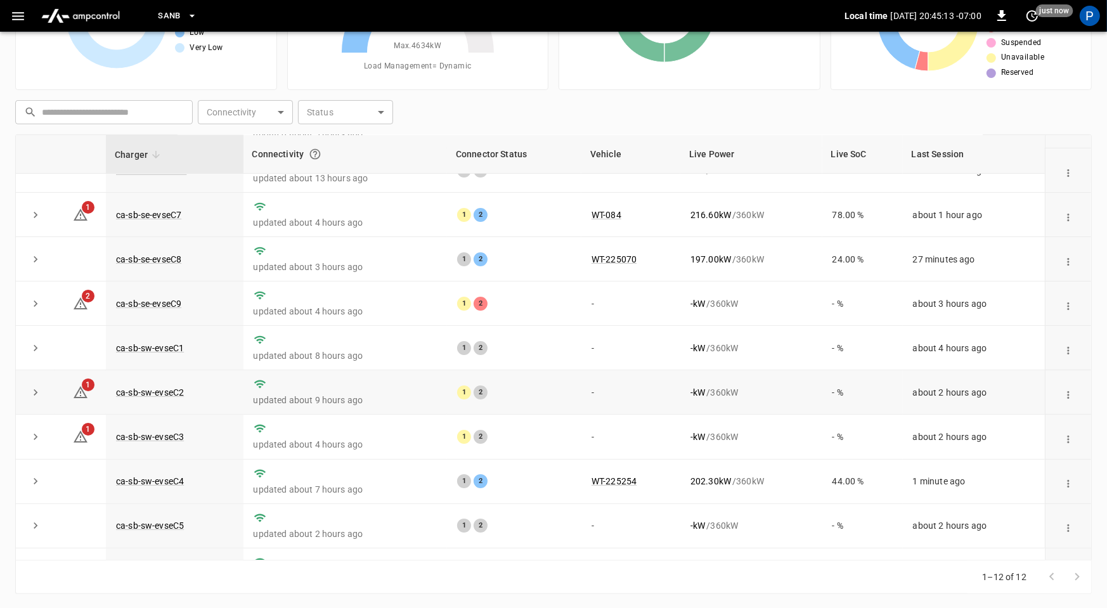
scroll to position [143, 0]
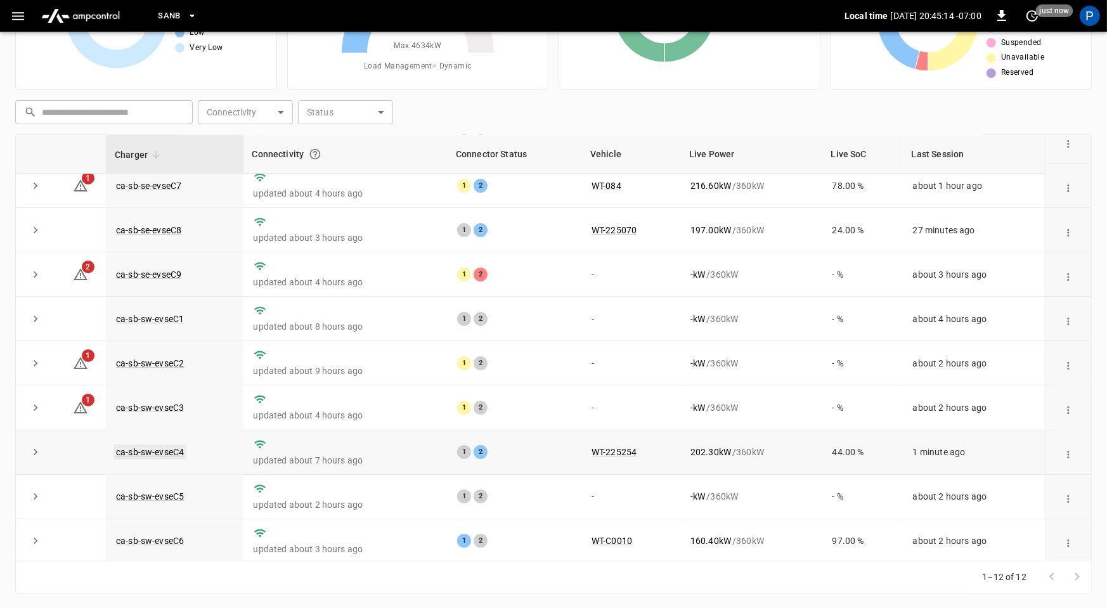
click at [177, 449] on link "ca-sb-sw-evseC4" at bounding box center [149, 451] width 73 height 15
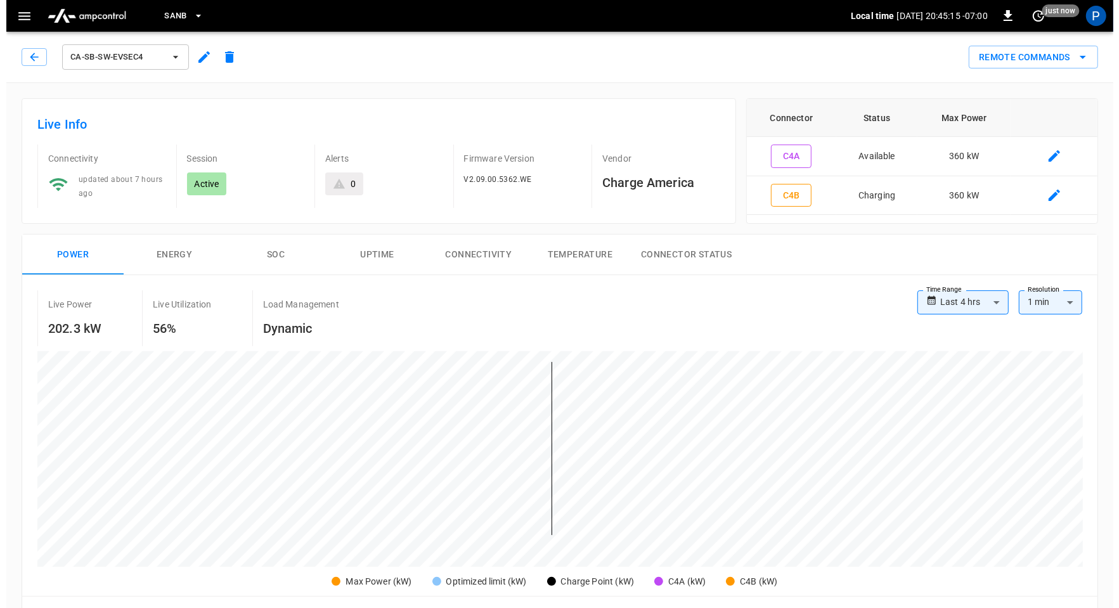
scroll to position [599, 0]
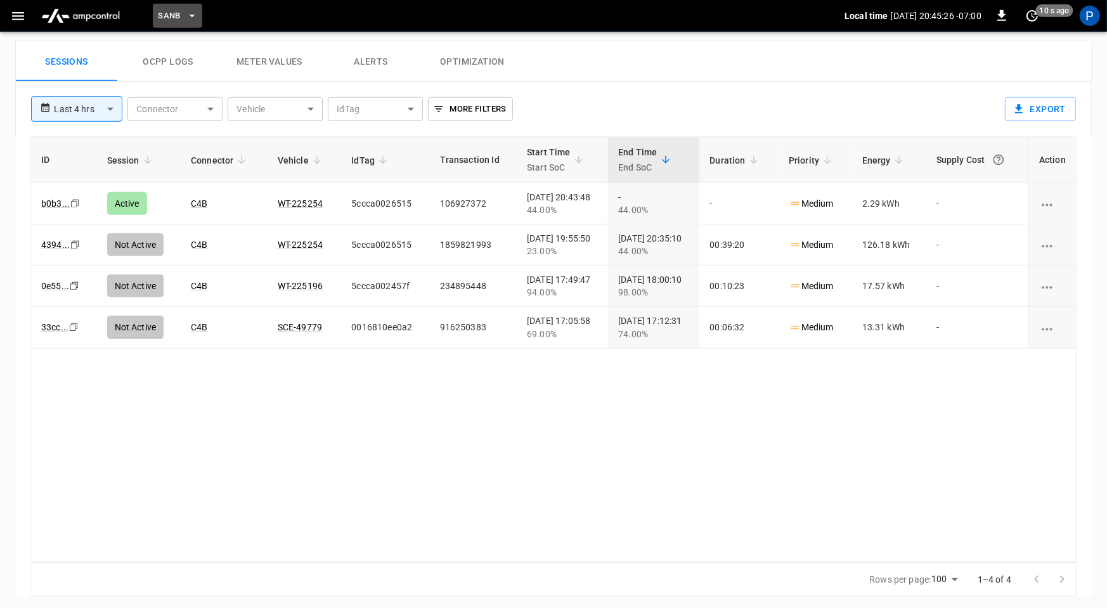
click at [184, 22] on button "SanB" at bounding box center [177, 16] width 49 height 25
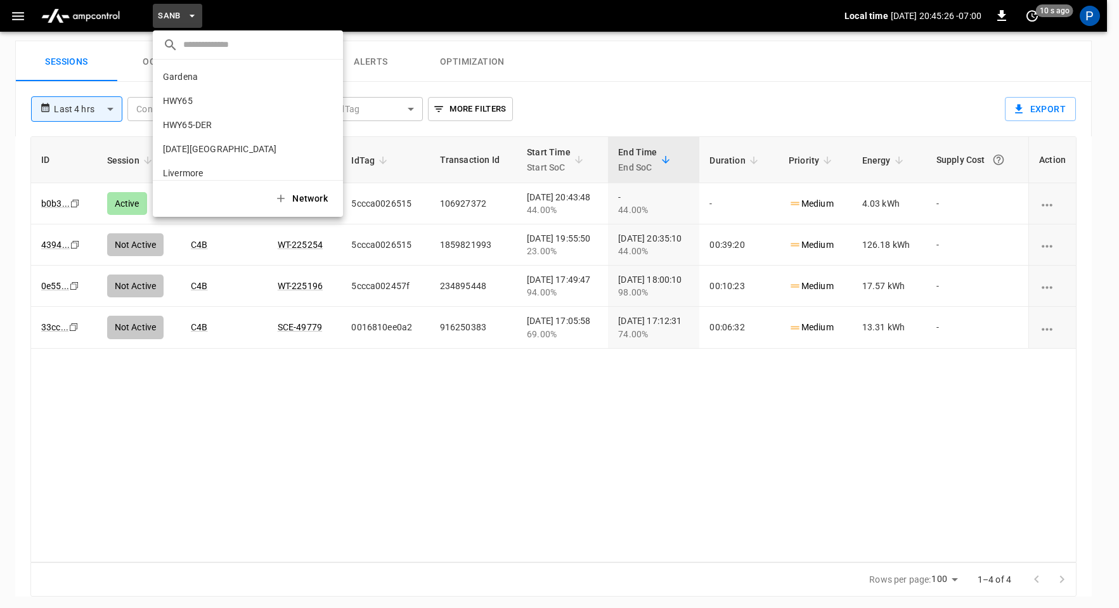
scroll to position [106, 0]
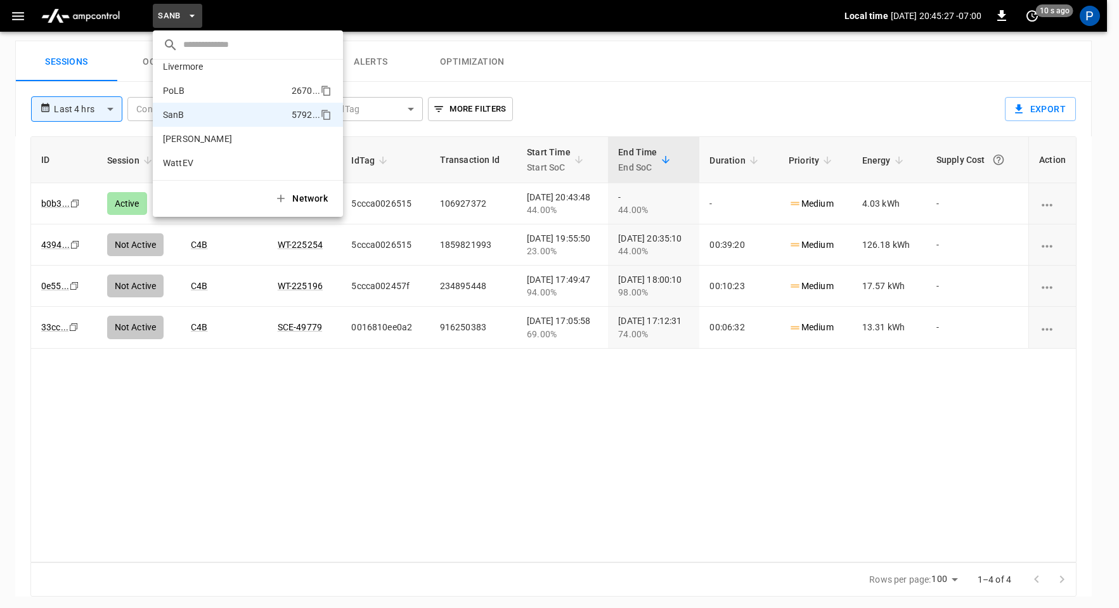
click at [213, 94] on li "PoLB 2670 ..." at bounding box center [248, 91] width 190 height 24
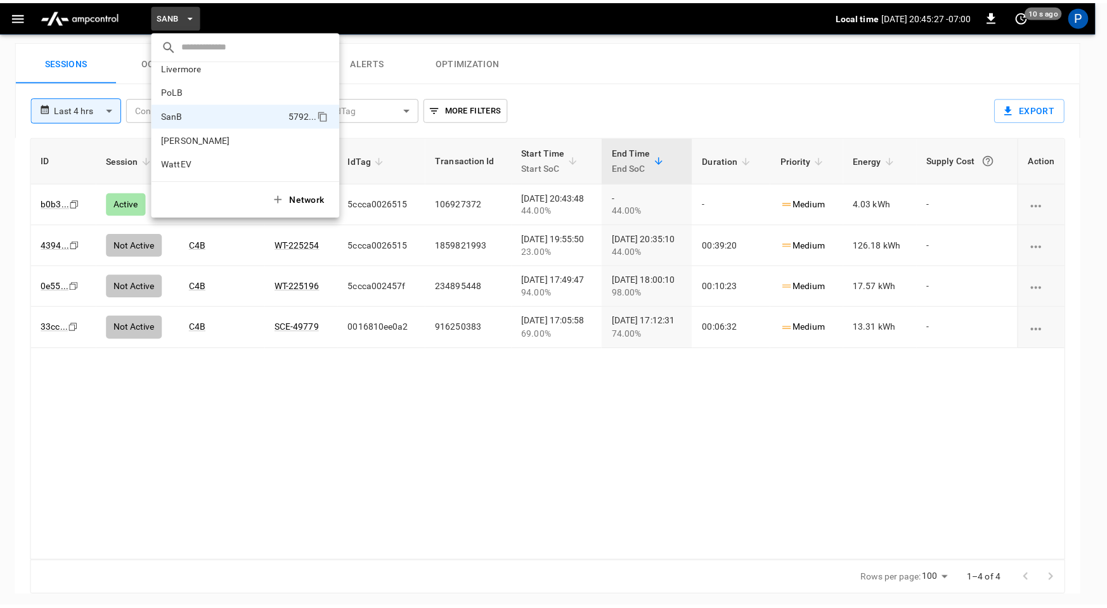
scroll to position [119, 0]
